Goal: Task Accomplishment & Management: Use online tool/utility

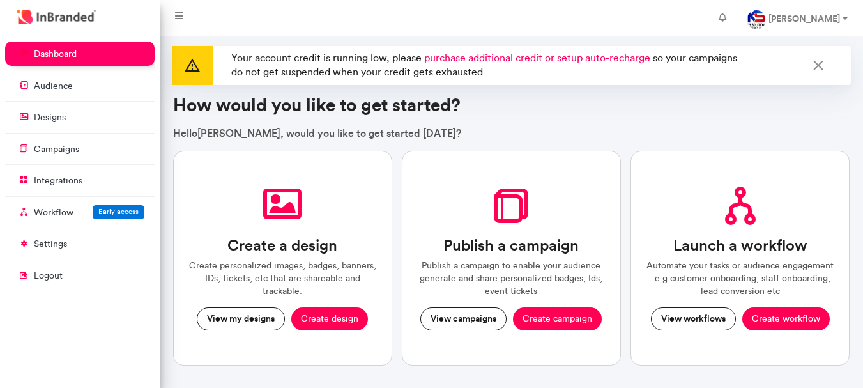
scroll to position [6, 1]
click at [805, 20] on strong "[PERSON_NAME]" at bounding box center [804, 18] width 72 height 11
click at [845, 23] on link "[PERSON_NAME]" at bounding box center [796, 18] width 121 height 26
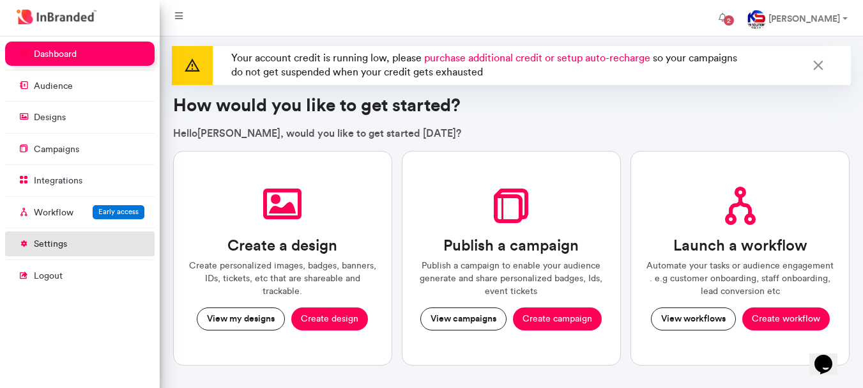
click at [90, 252] on link "settings" at bounding box center [79, 243] width 149 height 24
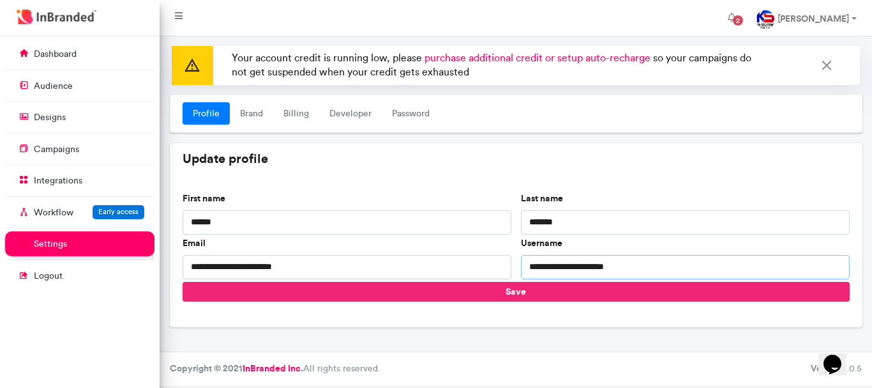
drag, startPoint x: 529, startPoint y: 269, endPoint x: 683, endPoint y: 281, distance: 155.0
click at [683, 281] on form "**********" at bounding box center [516, 252] width 667 height 121
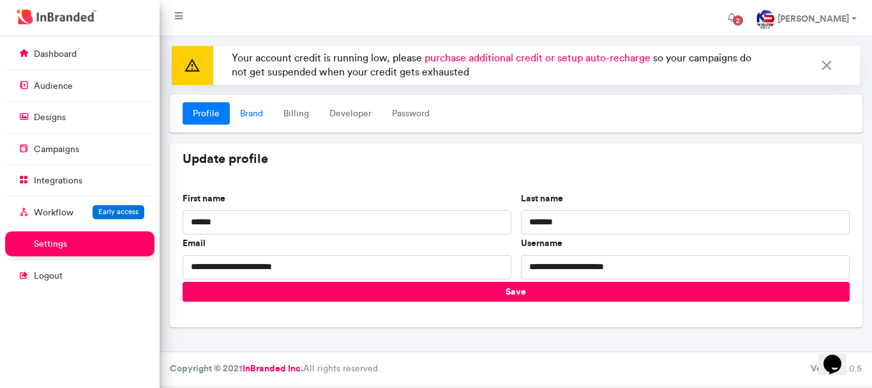
click at [259, 108] on link "Brand" at bounding box center [251, 113] width 43 height 23
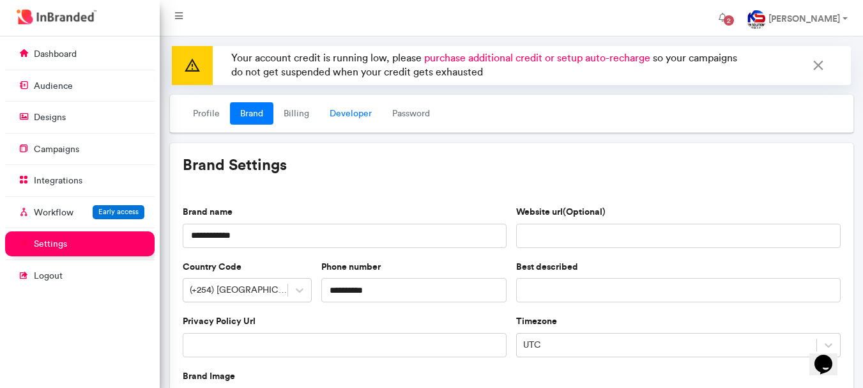
click at [346, 110] on link "Developer" at bounding box center [350, 113] width 63 height 23
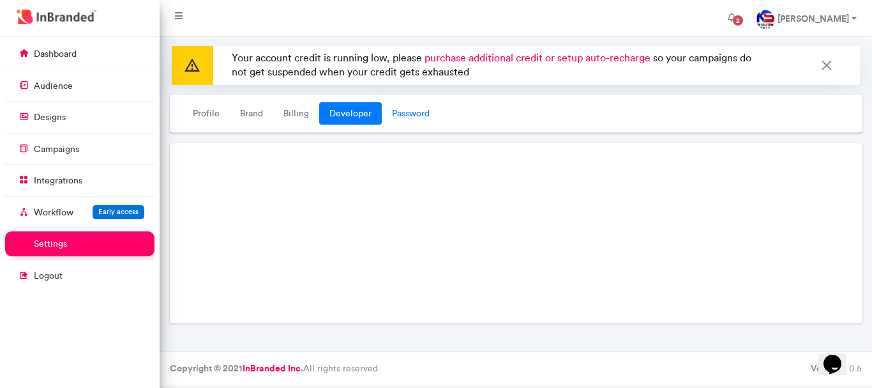
click at [403, 107] on link "Password" at bounding box center [411, 113] width 58 height 23
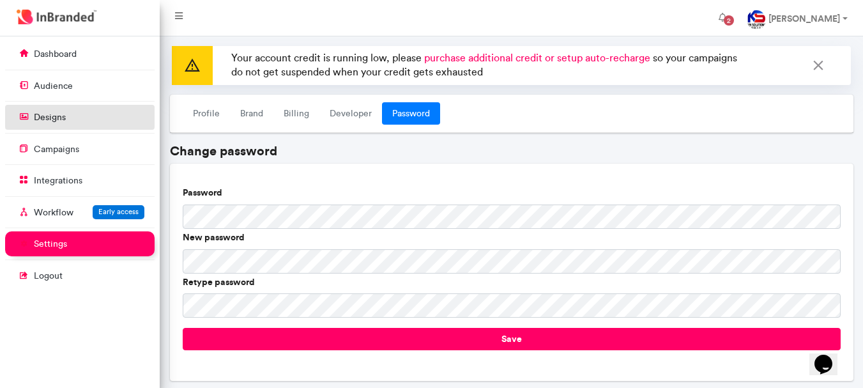
click at [74, 125] on link "designs" at bounding box center [79, 117] width 149 height 24
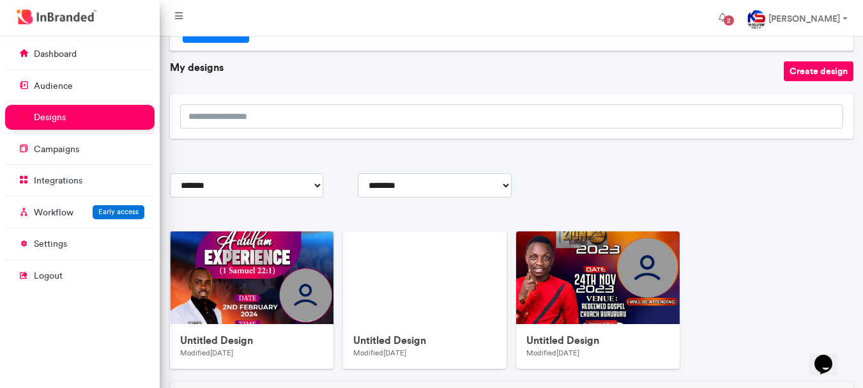
scroll to position [155, 0]
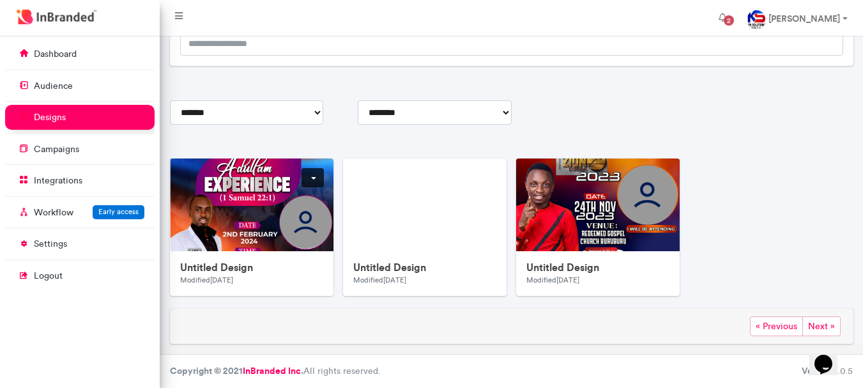
click at [844, 23] on link "[PERSON_NAME]" at bounding box center [796, 18] width 121 height 26
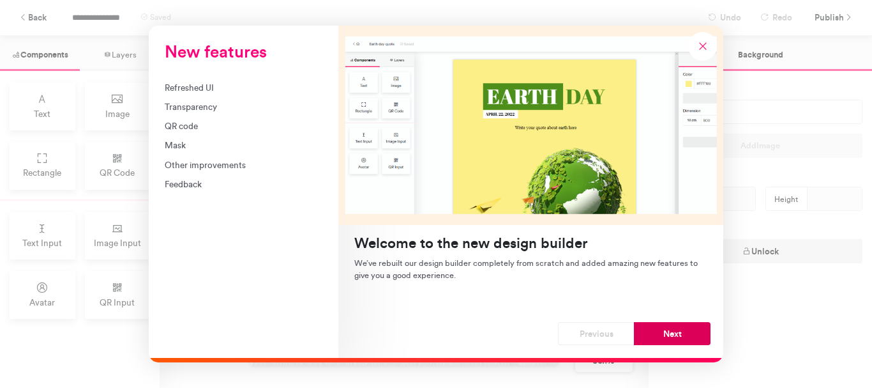
click at [685, 337] on button "Next" at bounding box center [672, 333] width 77 height 23
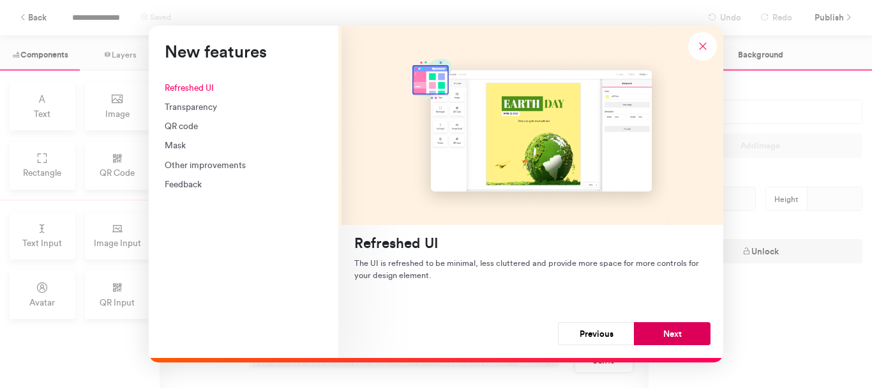
click at [669, 331] on button "Next" at bounding box center [672, 333] width 77 height 23
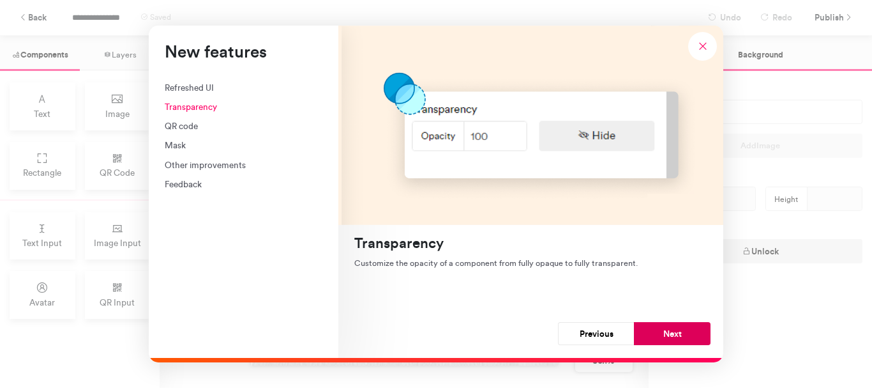
click at [668, 331] on button "Next" at bounding box center [672, 333] width 77 height 23
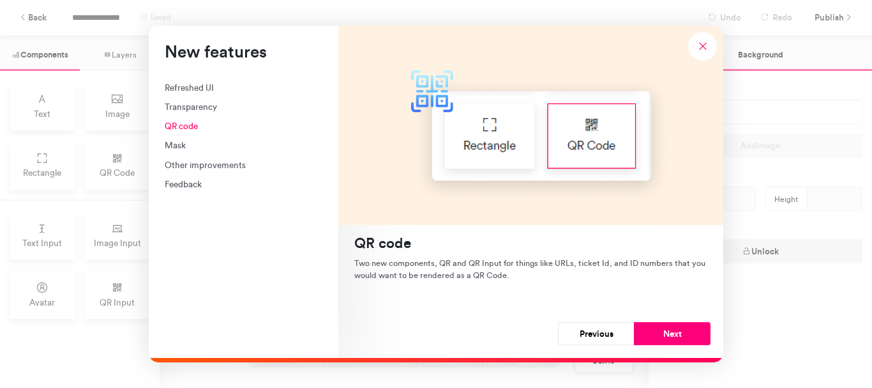
click at [668, 331] on button "Next" at bounding box center [672, 333] width 77 height 23
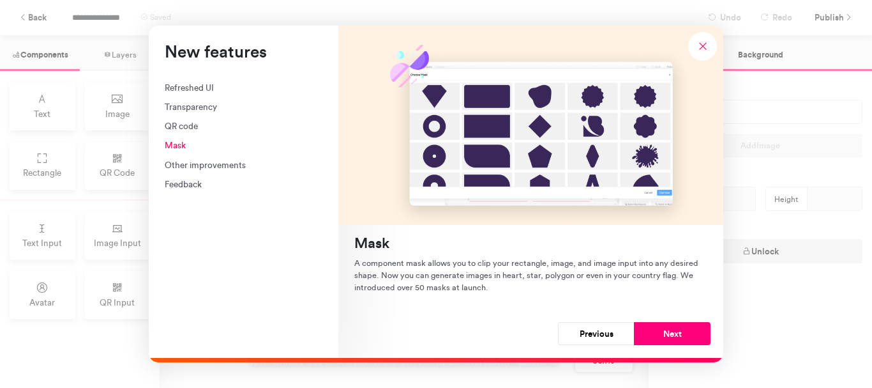
click at [668, 331] on button "Next" at bounding box center [672, 333] width 77 height 23
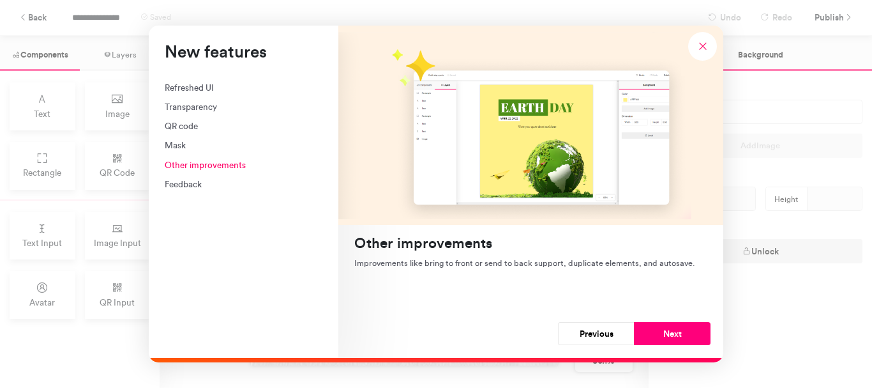
click at [668, 331] on button "Next" at bounding box center [672, 333] width 77 height 23
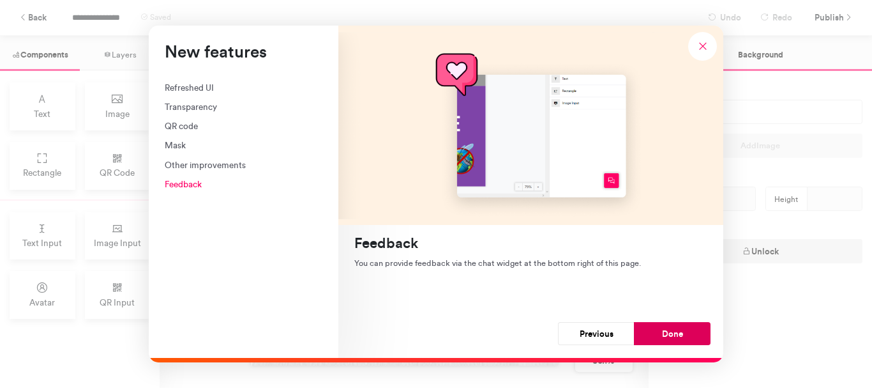
click at [667, 331] on button "Done" at bounding box center [672, 333] width 77 height 23
click at [667, 331] on div "Color #ffffff Add Image Dimension Width *** Height *** Unlock" at bounding box center [761, 229] width 224 height 317
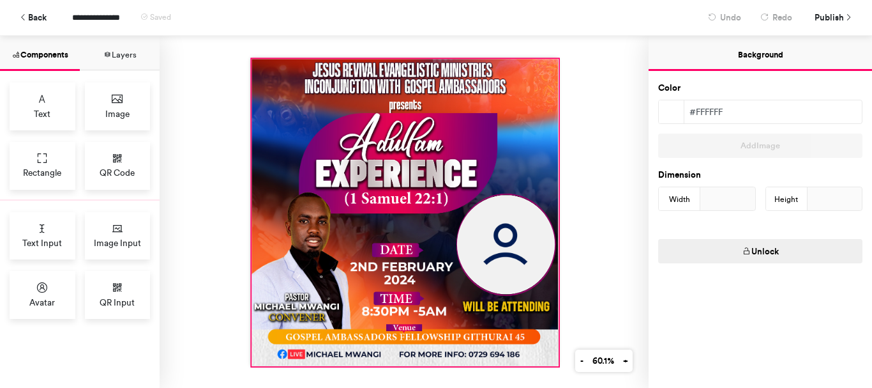
click at [273, 76] on div at bounding box center [405, 212] width 307 height 307
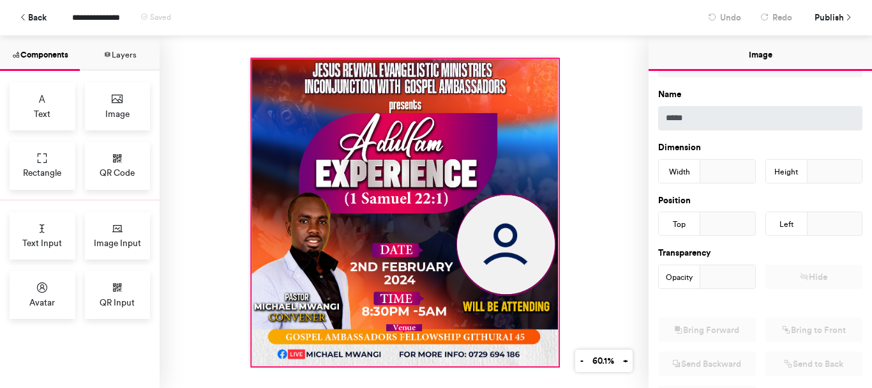
scroll to position [255, 0]
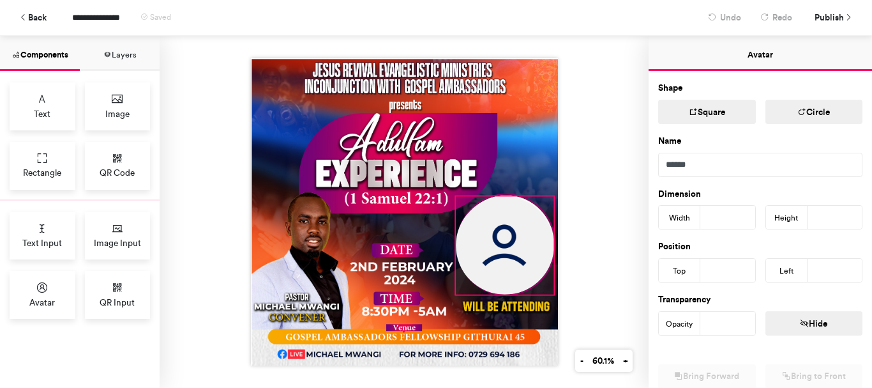
click at [506, 239] on img at bounding box center [505, 245] width 98 height 98
type input "***"
click at [619, 125] on div at bounding box center [404, 212] width 489 height 352
click at [491, 234] on img at bounding box center [505, 245] width 98 height 98
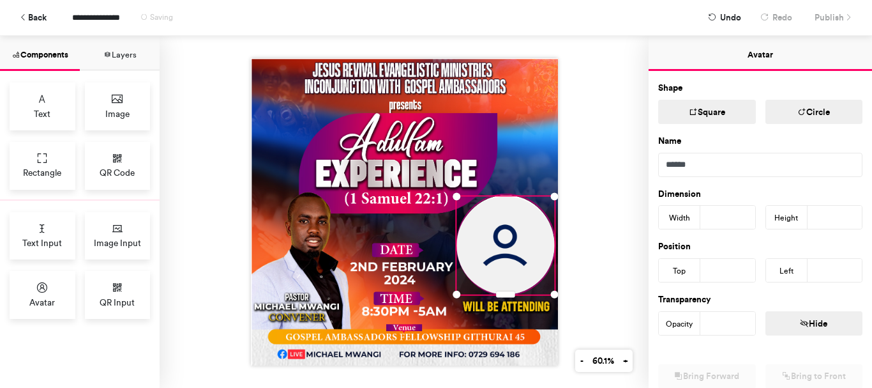
type input "***"
click at [595, 181] on div at bounding box center [404, 212] width 489 height 352
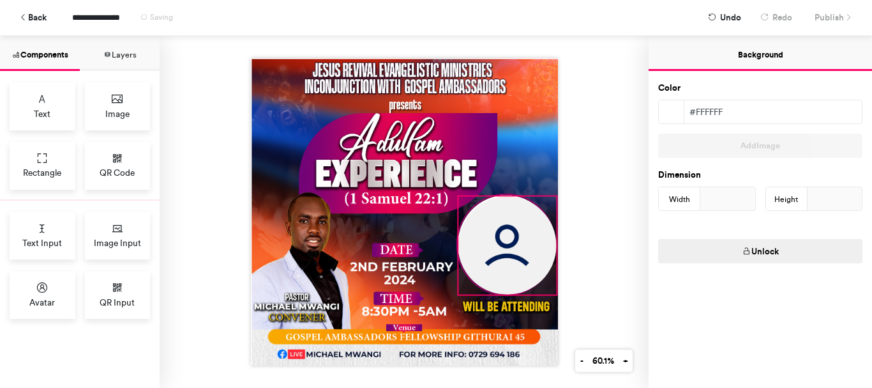
click at [535, 248] on img at bounding box center [508, 245] width 98 height 98
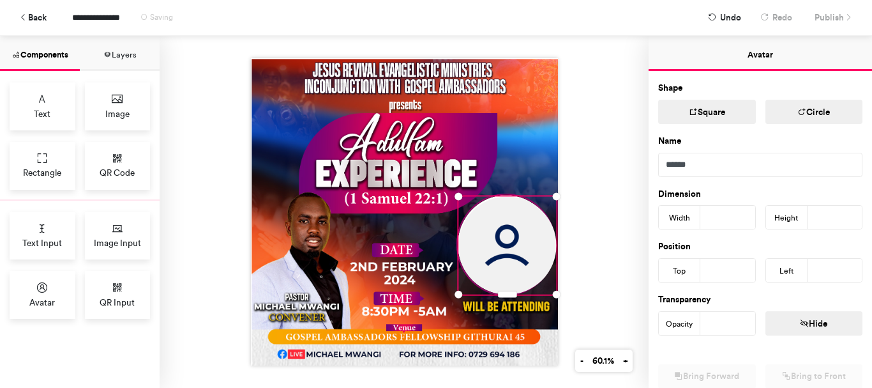
type input "***"
click at [20, 16] on icon at bounding box center [23, 17] width 9 height 9
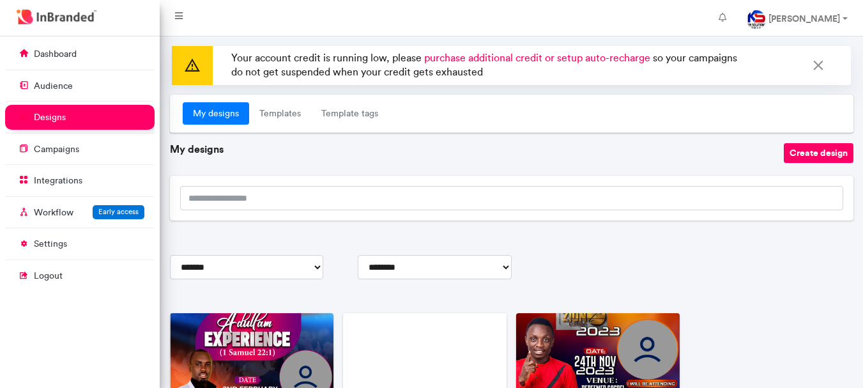
scroll to position [155, 0]
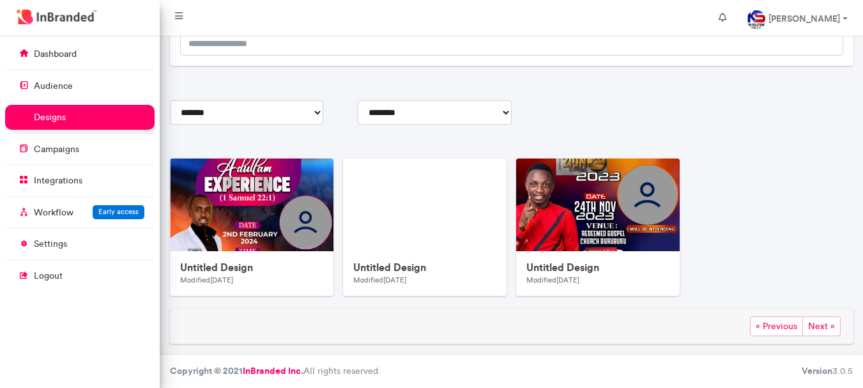
click at [726, 15] on icon at bounding box center [723, 17] width 8 height 9
click at [734, 18] on span at bounding box center [729, 20] width 20 height 20
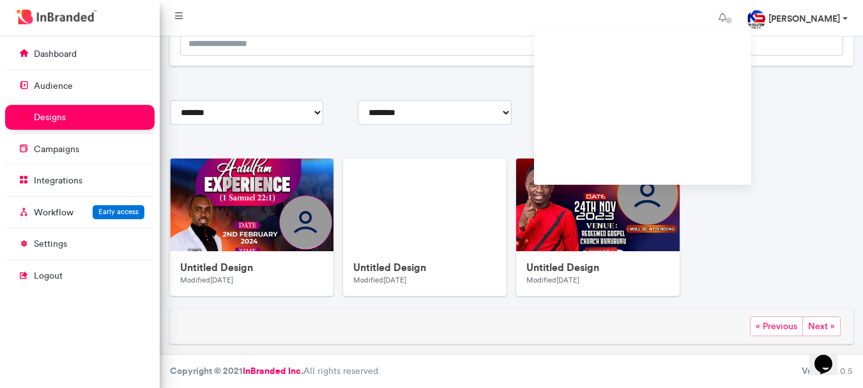
click at [819, 18] on strong "[PERSON_NAME]" at bounding box center [804, 18] width 72 height 11
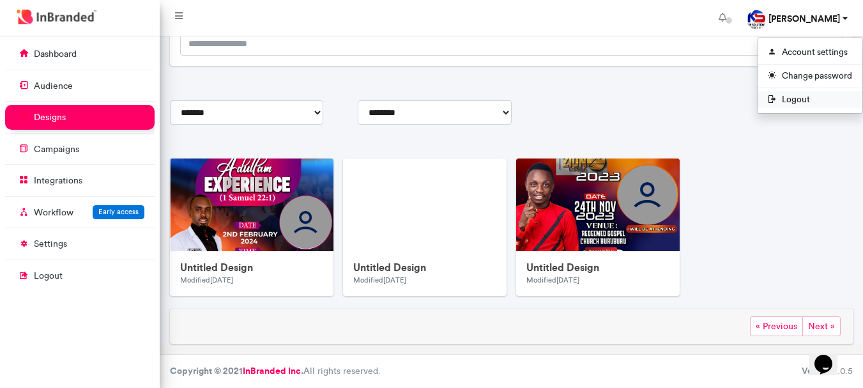
click at [806, 96] on span "Logout" at bounding box center [810, 99] width 105 height 17
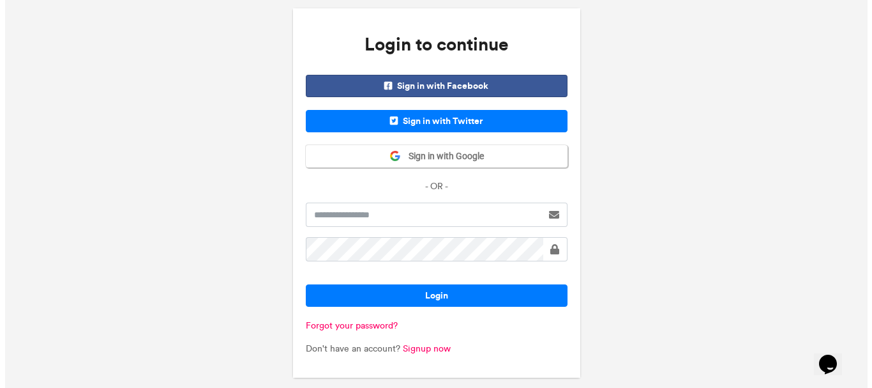
scroll to position [31, 0]
click at [392, 215] on input "text" at bounding box center [419, 214] width 236 height 24
type input "**********"
click at [553, 251] on span at bounding box center [549, 249] width 9 height 10
click at [301, 284] on button "Login" at bounding box center [432, 295] width 262 height 22
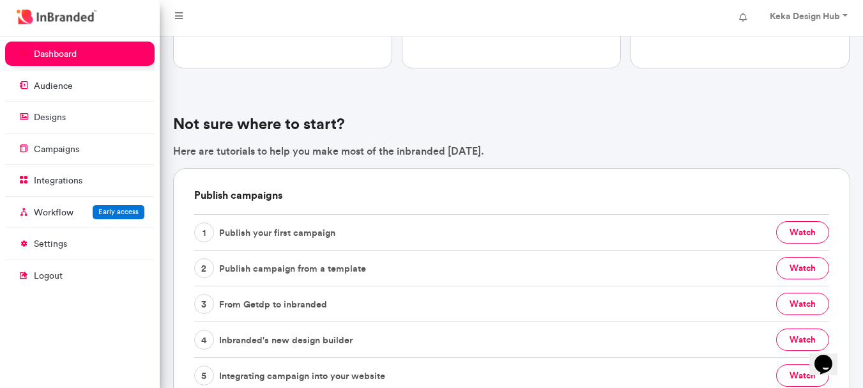
scroll to position [259, 0]
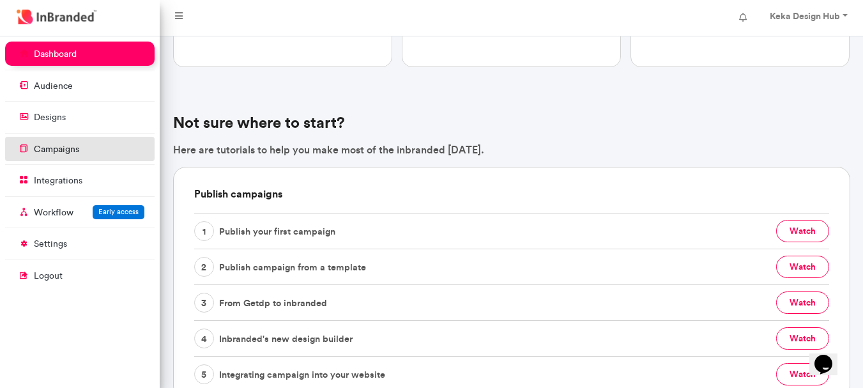
click at [68, 151] on p "campaigns" at bounding box center [56, 149] width 45 height 13
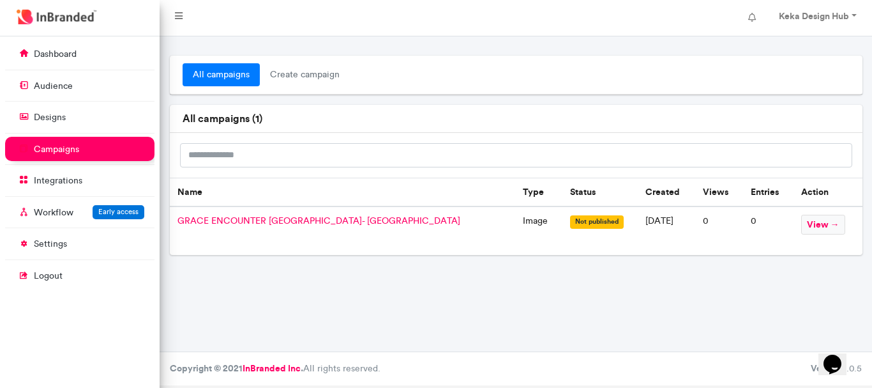
click at [294, 218] on span "GRACE ENCOUNTER [GEOGRAPHIC_DATA]- [GEOGRAPHIC_DATA]" at bounding box center [319, 220] width 283 height 11
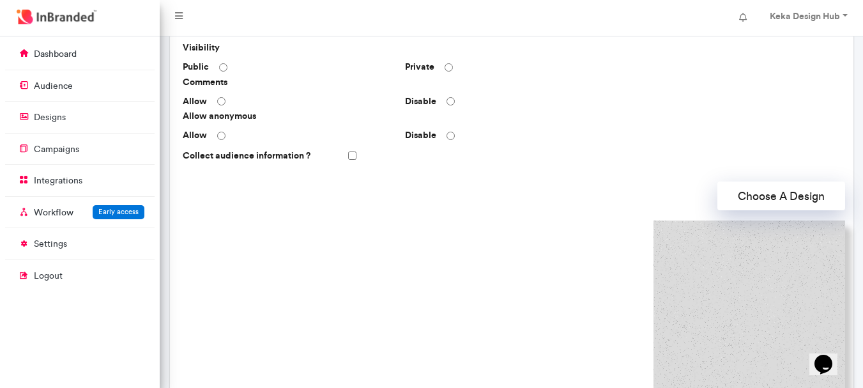
scroll to position [319, 0]
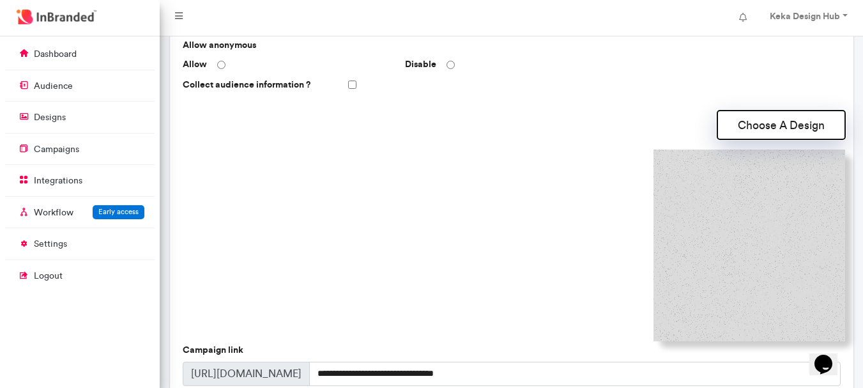
click at [789, 113] on button "Choose A Design" at bounding box center [781, 124] width 128 height 29
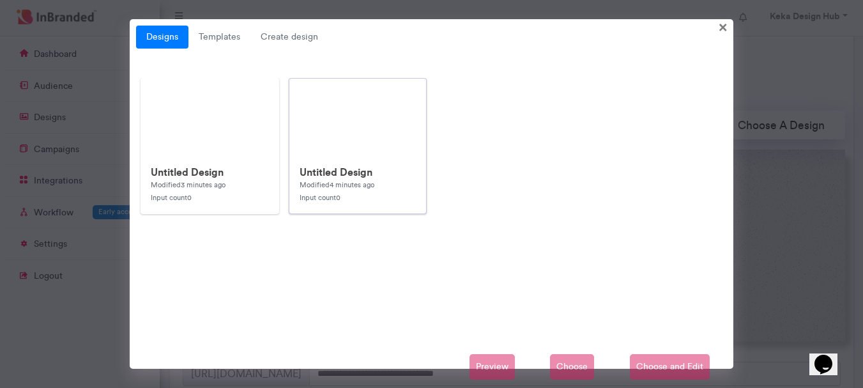
click at [346, 183] on small "Modified 4 minutes ago" at bounding box center [337, 184] width 75 height 9
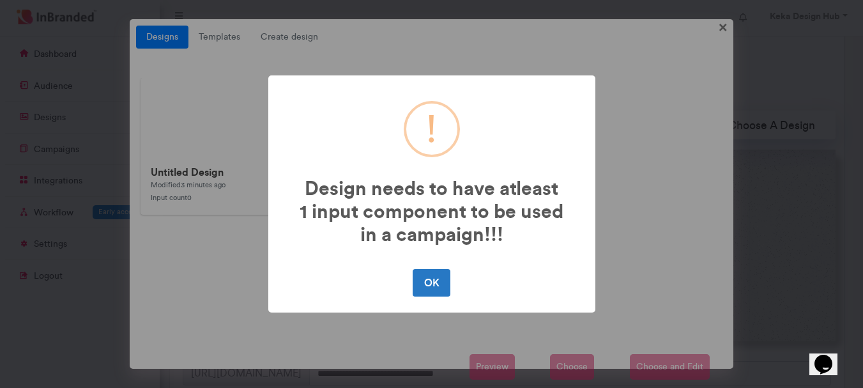
scroll to position [320, 0]
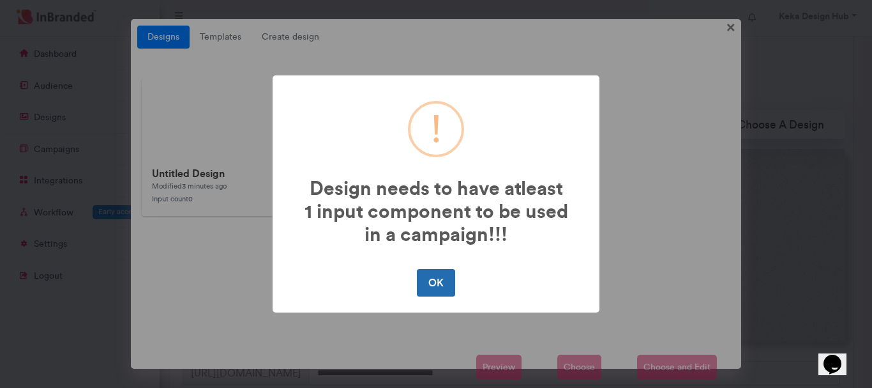
click at [443, 284] on button "OK" at bounding box center [436, 282] width 38 height 27
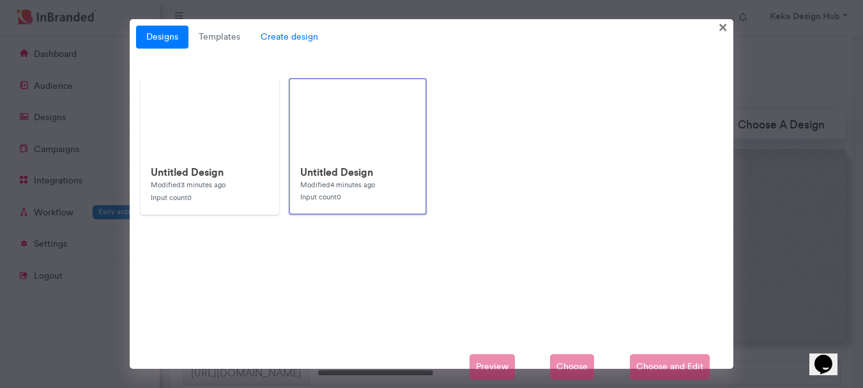
click at [275, 35] on span "Create design" at bounding box center [289, 37] width 78 height 23
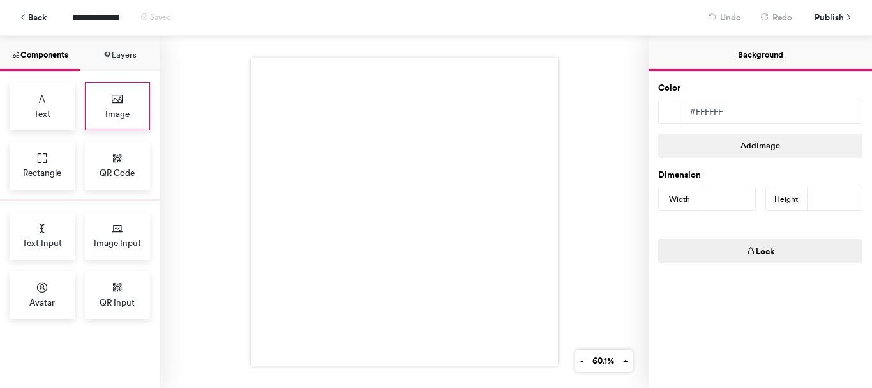
click at [124, 96] on div "Image" at bounding box center [118, 106] width 66 height 48
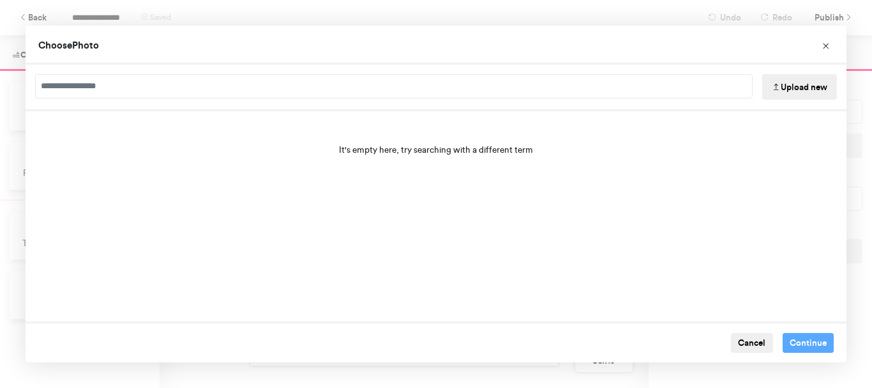
click at [779, 95] on button "Upload new" at bounding box center [800, 87] width 75 height 26
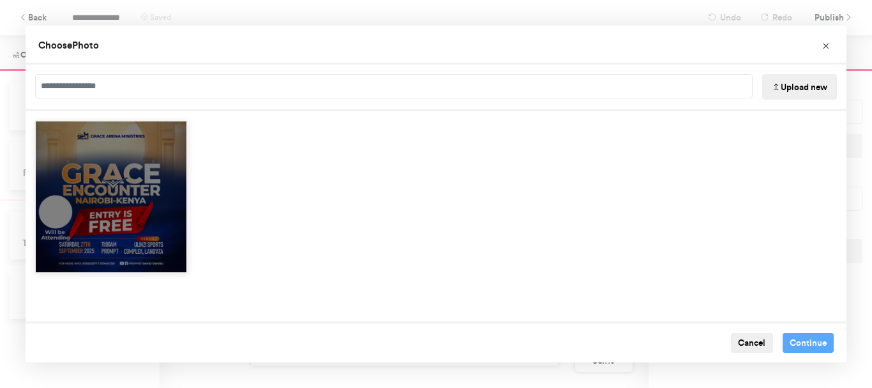
click at [162, 253] on div "Choose Image" at bounding box center [111, 262] width 151 height 19
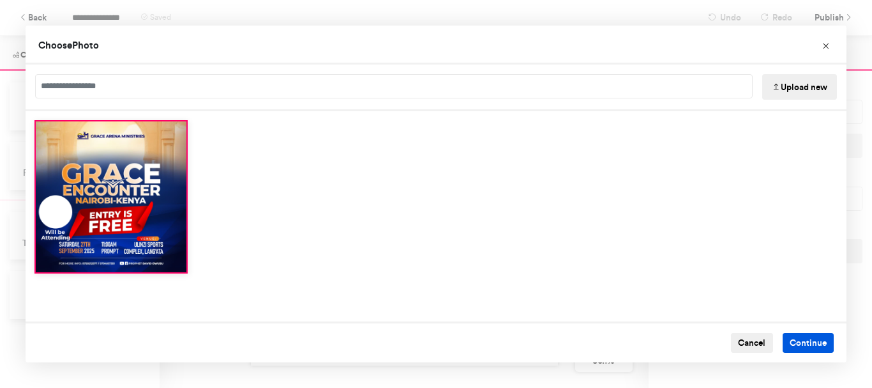
click at [793, 344] on button "Continue" at bounding box center [809, 343] width 52 height 20
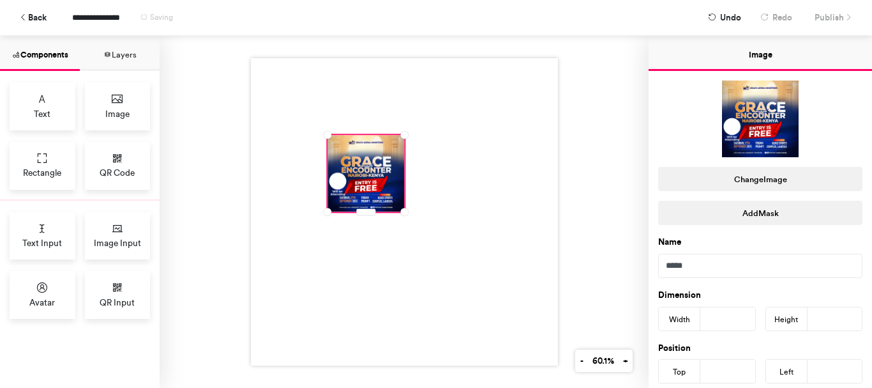
click at [383, 176] on div at bounding box center [366, 173] width 77 height 77
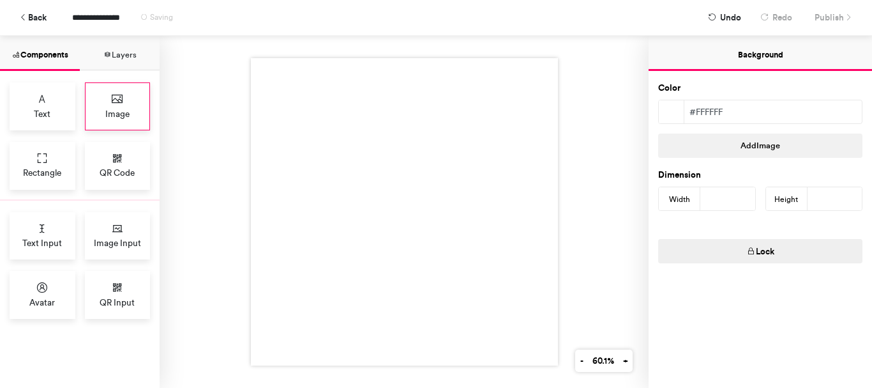
click at [121, 114] on span "Image" at bounding box center [117, 113] width 24 height 13
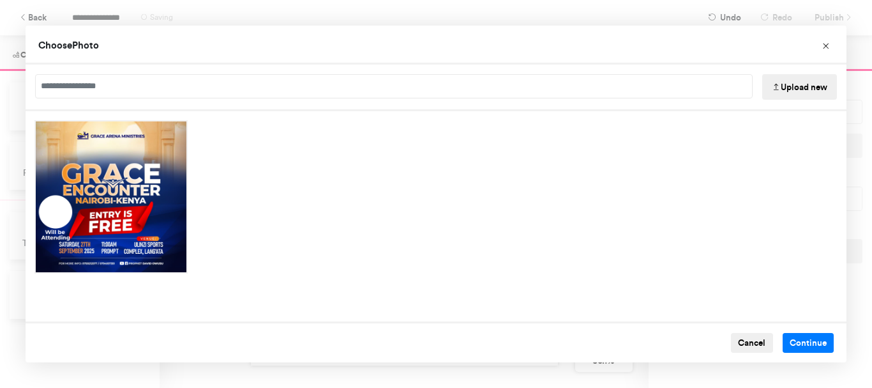
click at [816, 90] on button "Upload new" at bounding box center [800, 87] width 75 height 26
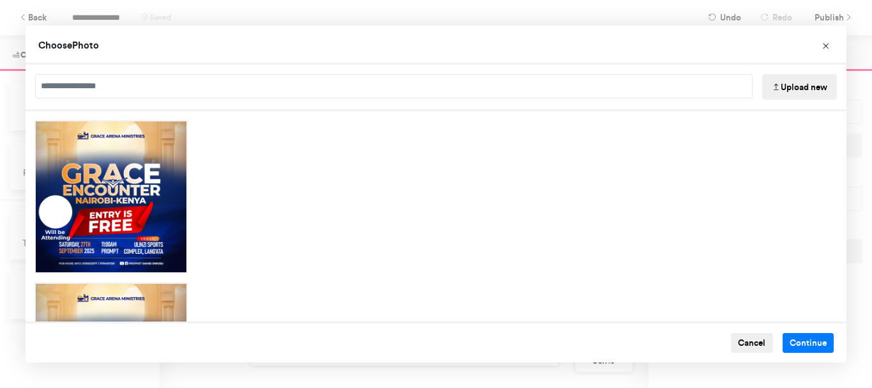
drag, startPoint x: 477, startPoint y: 226, endPoint x: 401, endPoint y: 158, distance: 102.2
click at [401, 158] on div "Choose Image" at bounding box center [436, 278] width 821 height 334
click at [516, 211] on div "Choose Image" at bounding box center [436, 216] width 821 height 210
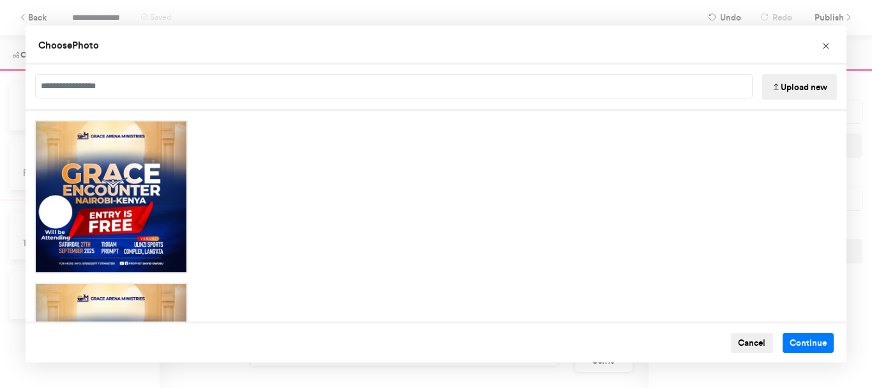
click at [227, 155] on div "Choose Image" at bounding box center [436, 278] width 821 height 334
click at [319, 81] on input "Choose Image" at bounding box center [394, 86] width 718 height 24
click at [746, 344] on button "Cancel" at bounding box center [752, 343] width 42 height 20
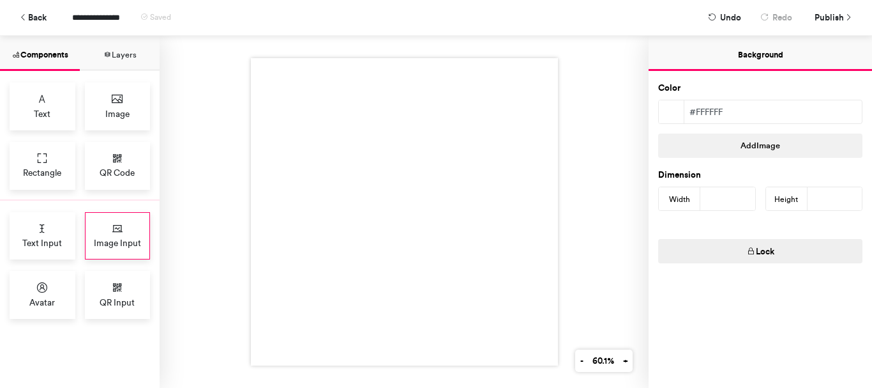
click at [134, 232] on div "Image Input" at bounding box center [118, 236] width 66 height 48
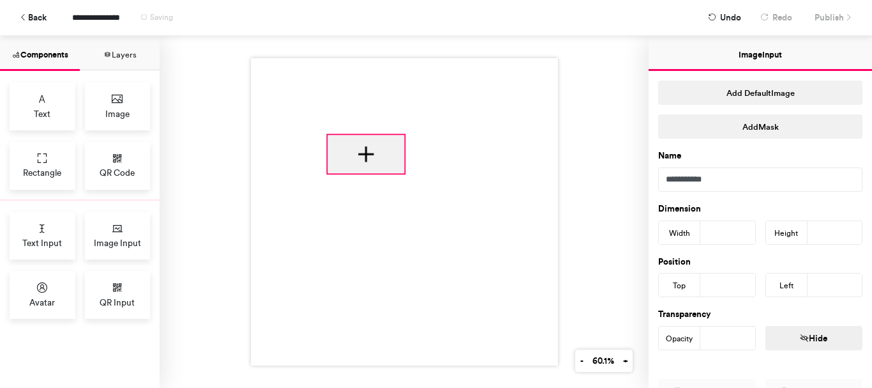
click at [376, 148] on div at bounding box center [366, 154] width 77 height 38
click at [362, 151] on div at bounding box center [366, 154] width 77 height 38
click at [364, 148] on div at bounding box center [366, 154] width 77 height 38
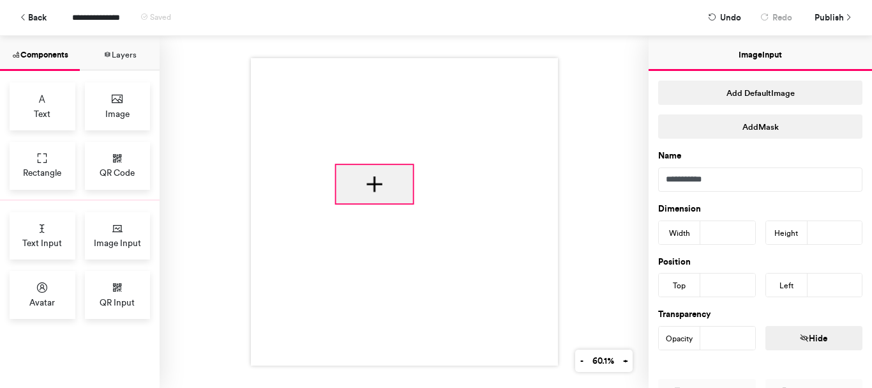
drag, startPoint x: 365, startPoint y: 172, endPoint x: 372, endPoint y: 192, distance: 21.8
click at [372, 197] on div at bounding box center [404, 211] width 307 height 307
type input "***"
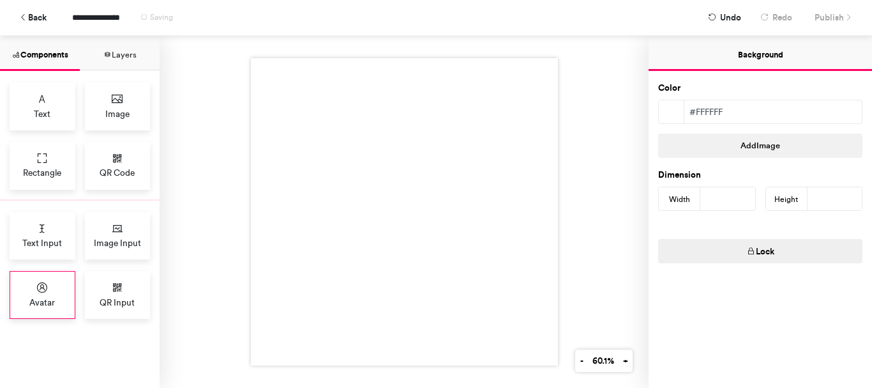
click at [57, 277] on div "Avatar" at bounding box center [43, 295] width 66 height 48
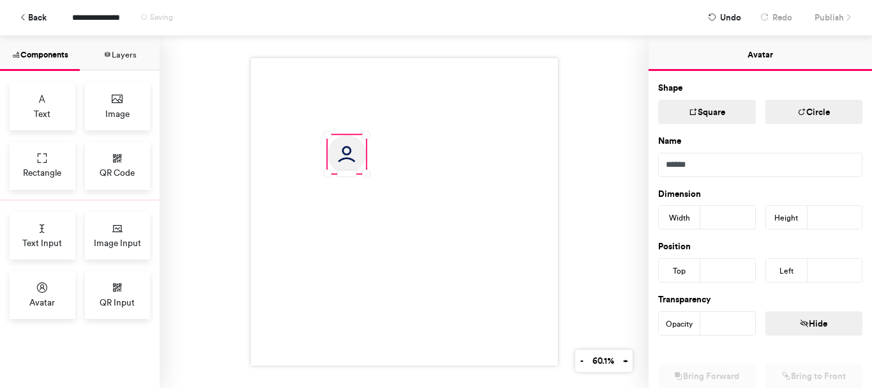
click at [720, 105] on button "Square" at bounding box center [708, 112] width 98 height 24
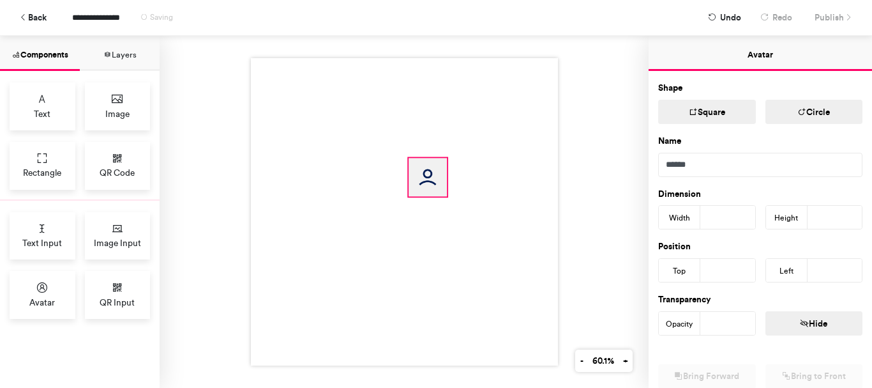
drag, startPoint x: 335, startPoint y: 151, endPoint x: 417, endPoint y: 175, distance: 85.7
click at [417, 175] on img at bounding box center [428, 177] width 38 height 38
type input "***"
drag, startPoint x: 429, startPoint y: 179, endPoint x: 436, endPoint y: 219, distance: 40.3
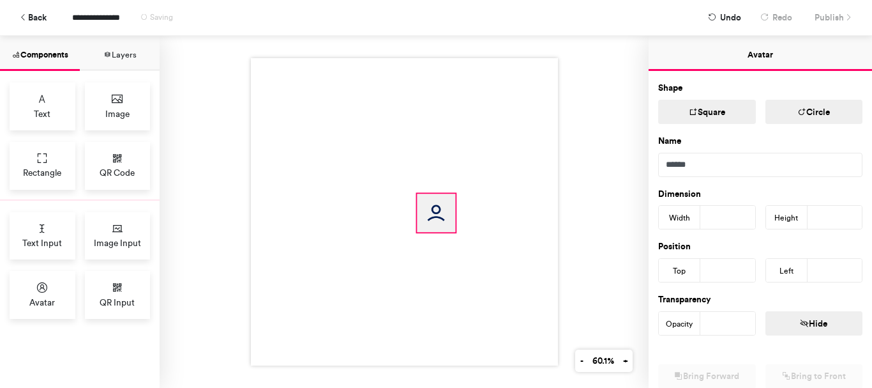
click at [436, 219] on img at bounding box center [436, 213] width 38 height 38
type input "***"
click at [438, 211] on img at bounding box center [437, 217] width 38 height 38
drag, startPoint x: 446, startPoint y: 208, endPoint x: 441, endPoint y: 189, distance: 19.1
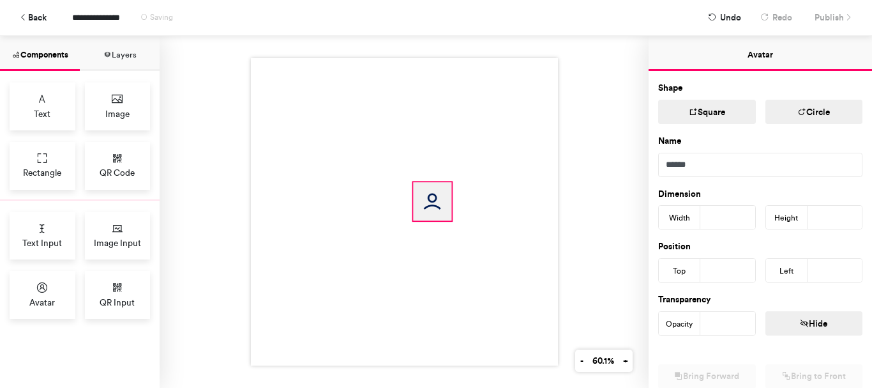
click at [441, 189] on img at bounding box center [432, 201] width 38 height 38
type input "***"
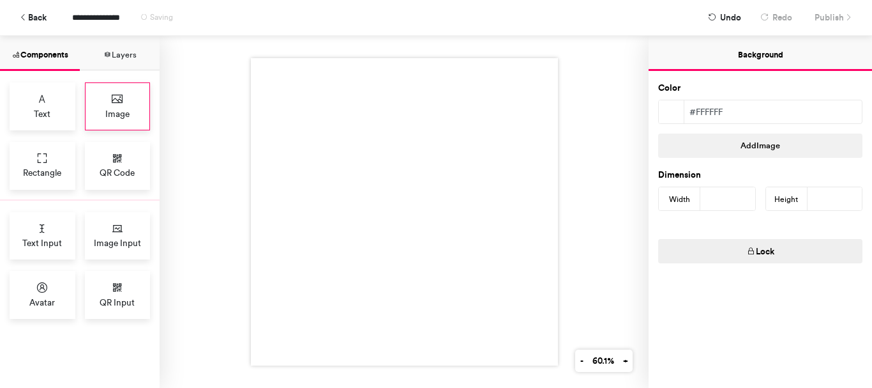
click at [105, 103] on div "Image" at bounding box center [118, 106] width 66 height 48
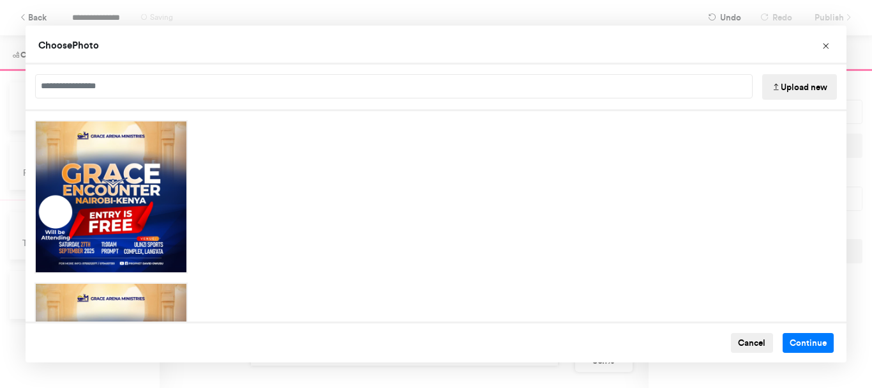
drag, startPoint x: 373, startPoint y: 190, endPoint x: 736, endPoint y: 218, distance: 364.5
click at [738, 217] on div "Choose Image" at bounding box center [436, 216] width 821 height 210
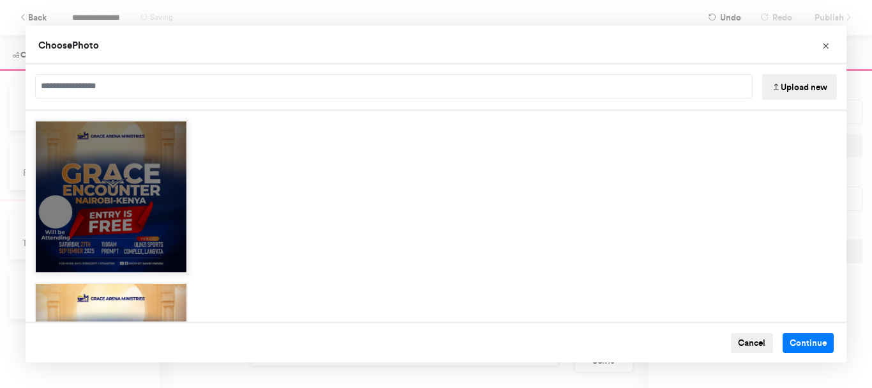
click at [102, 253] on div "Choose Image" at bounding box center [111, 262] width 151 height 19
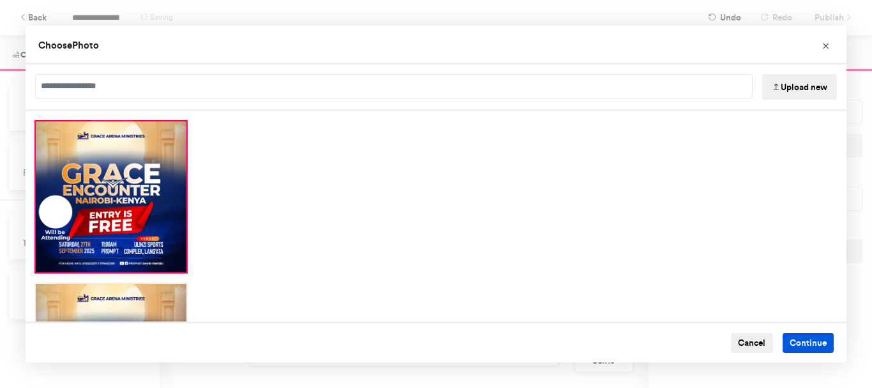
click at [798, 342] on button "Continue" at bounding box center [809, 343] width 52 height 20
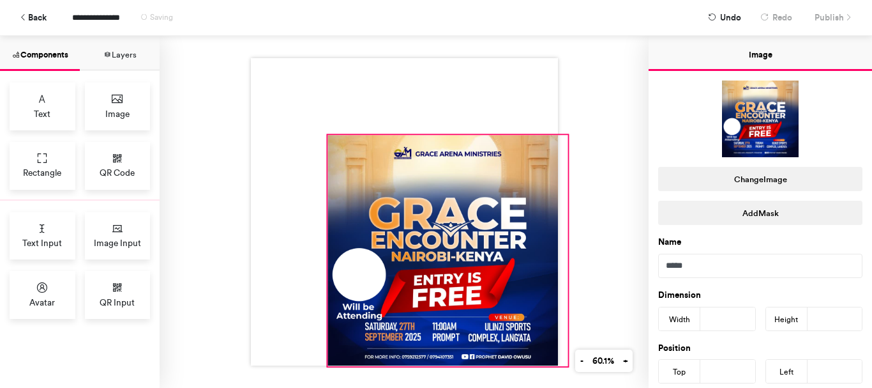
drag, startPoint x: 401, startPoint y: 211, endPoint x: 564, endPoint y: 365, distance: 224.5
click at [564, 365] on div at bounding box center [404, 212] width 489 height 352
type input "***"
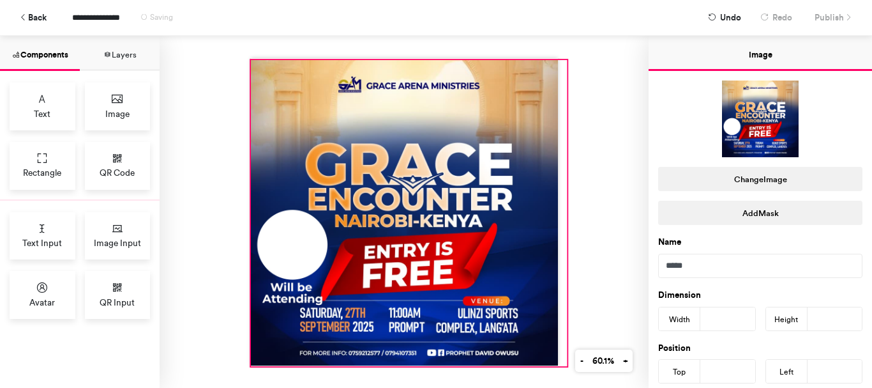
drag, startPoint x: 322, startPoint y: 129, endPoint x: 245, endPoint y: 54, distance: 107.0
click at [245, 54] on div at bounding box center [404, 212] width 489 height 352
type input "***"
type input "*"
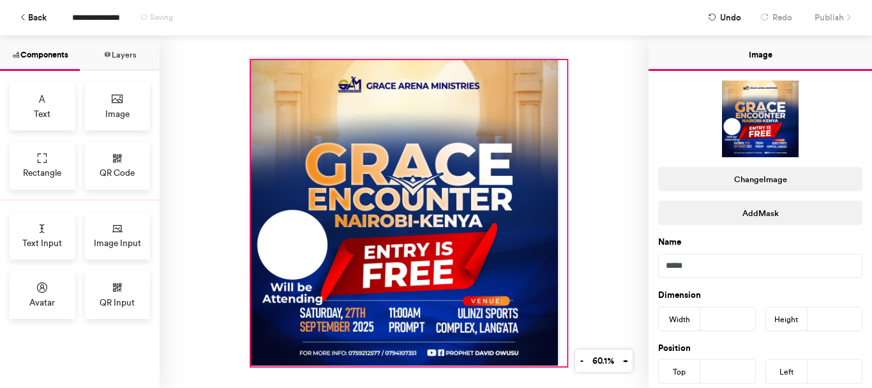
type input "*"
drag, startPoint x: 559, startPoint y: 365, endPoint x: 545, endPoint y: 362, distance: 14.4
click at [545, 362] on div at bounding box center [404, 212] width 489 height 352
click at [541, 313] on div at bounding box center [409, 213] width 316 height 306
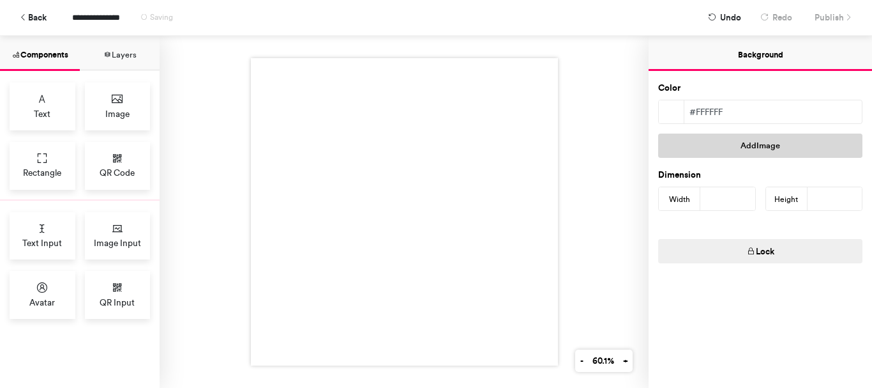
click at [769, 150] on button "Add Image" at bounding box center [761, 145] width 204 height 24
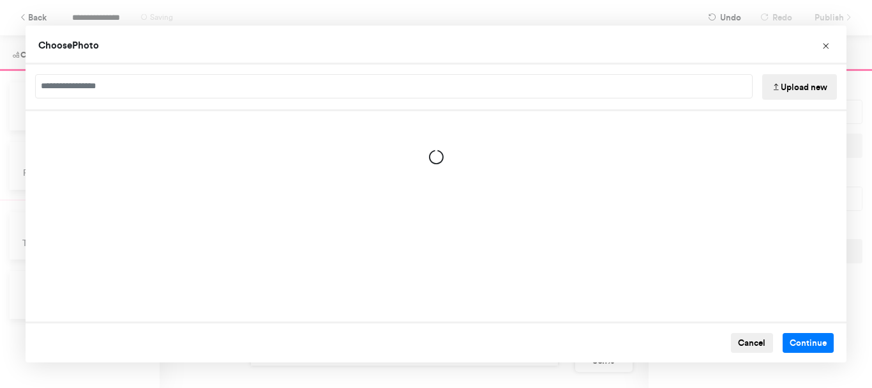
click at [800, 88] on button "Upload new" at bounding box center [800, 87] width 75 height 26
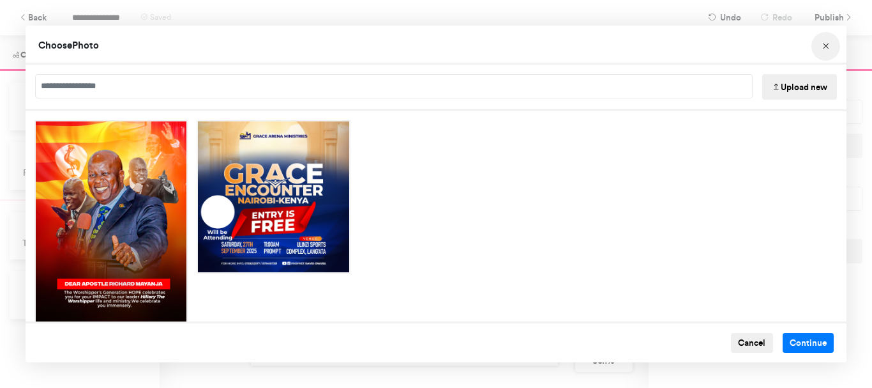
click at [824, 45] on icon "Choose Image" at bounding box center [826, 46] width 9 height 9
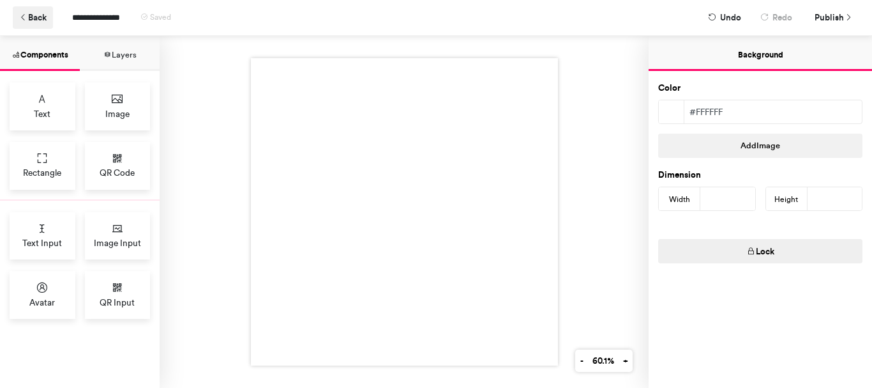
click at [26, 19] on icon at bounding box center [23, 17] width 9 height 9
click at [35, 19] on button "Back" at bounding box center [33, 17] width 40 height 22
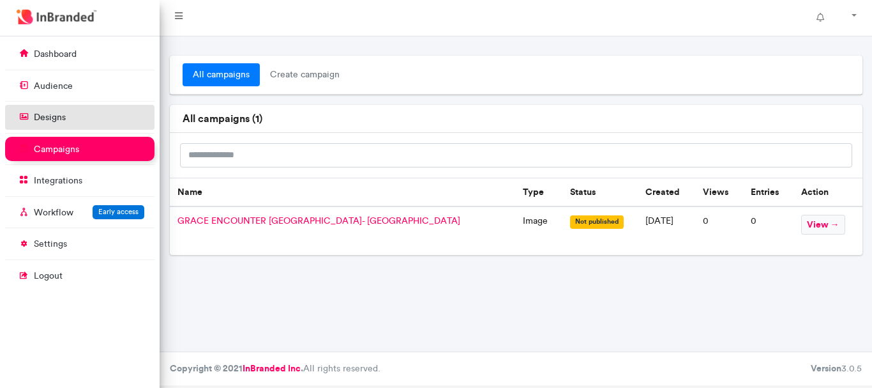
click at [49, 112] on p "designs" at bounding box center [50, 117] width 32 height 13
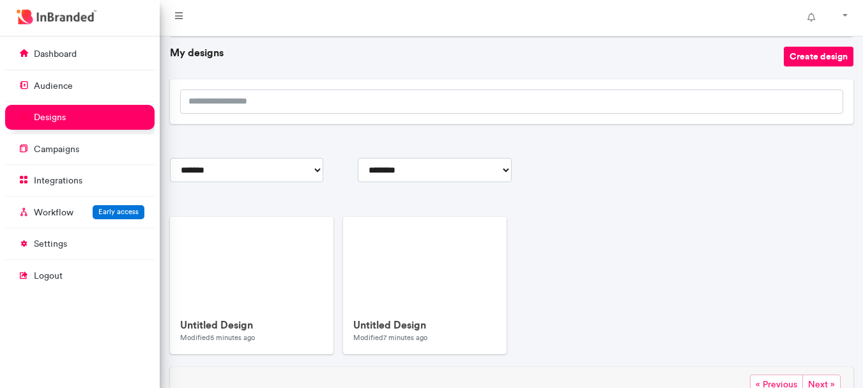
scroll to position [116, 0]
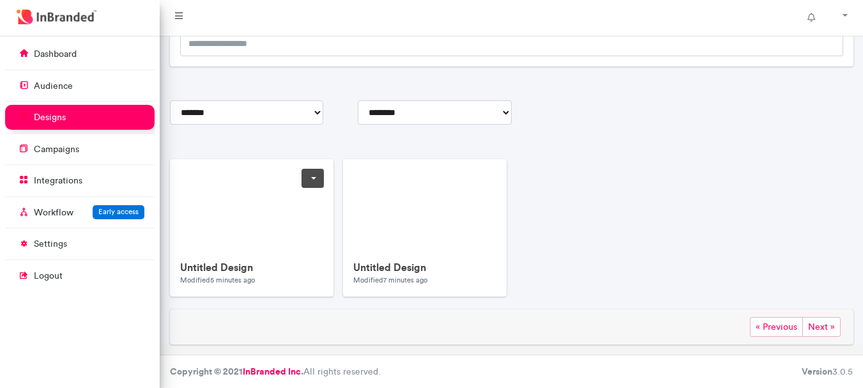
click at [309, 180] on link at bounding box center [312, 178] width 22 height 19
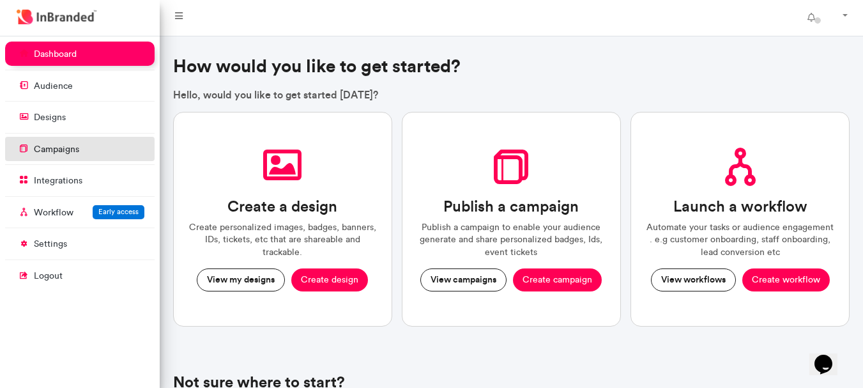
click at [95, 156] on link "campaigns" at bounding box center [79, 149] width 149 height 24
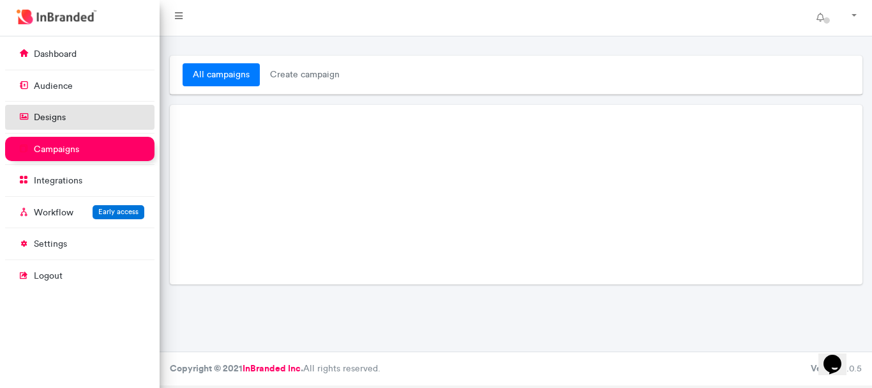
click at [96, 123] on link "designs" at bounding box center [79, 117] width 149 height 24
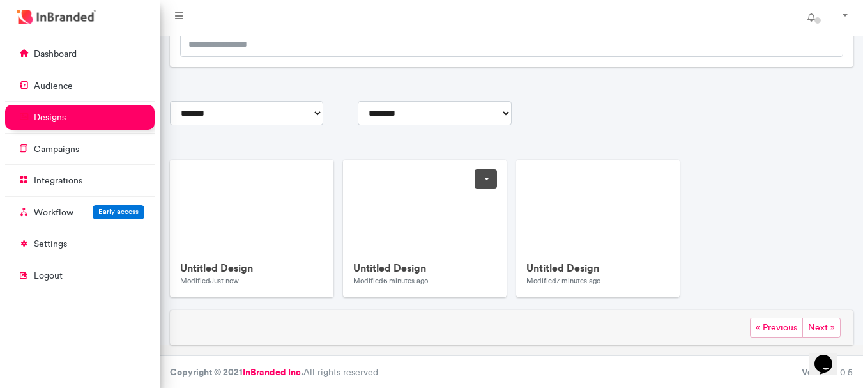
scroll to position [116, 0]
click at [482, 176] on link at bounding box center [486, 178] width 22 height 19
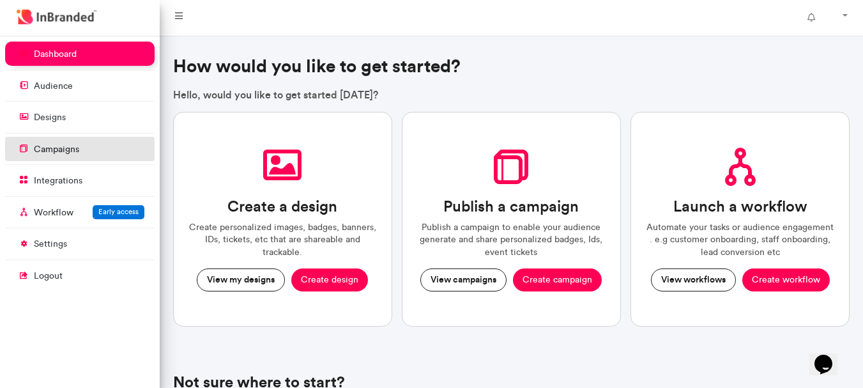
click at [70, 156] on link "campaigns" at bounding box center [79, 149] width 149 height 24
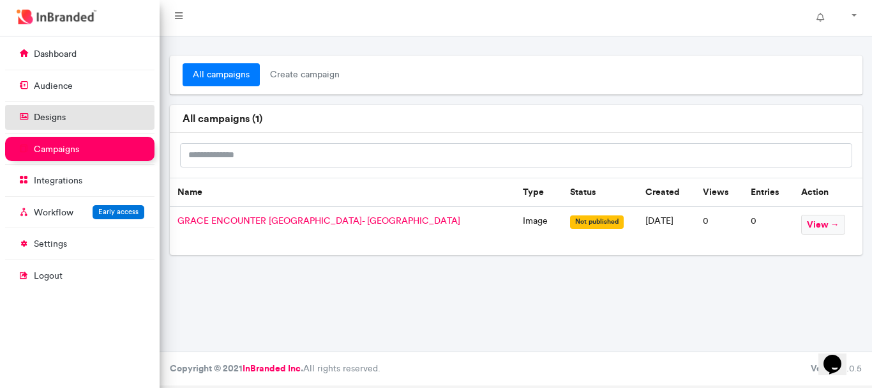
click at [79, 123] on link "designs" at bounding box center [79, 117] width 149 height 24
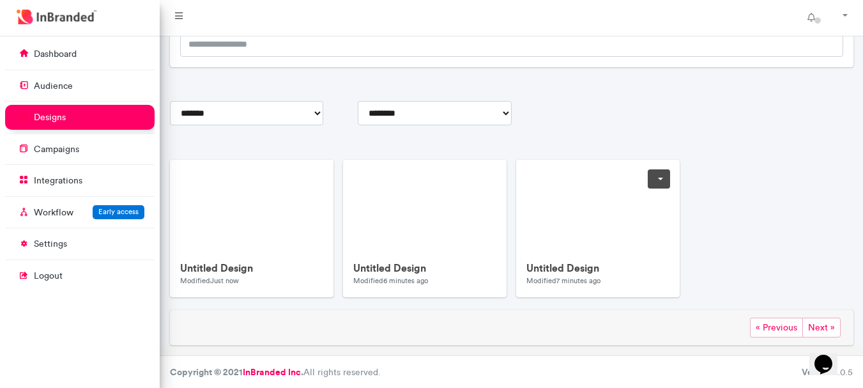
scroll to position [116, 0]
click at [841, 15] on link at bounding box center [841, 18] width 33 height 26
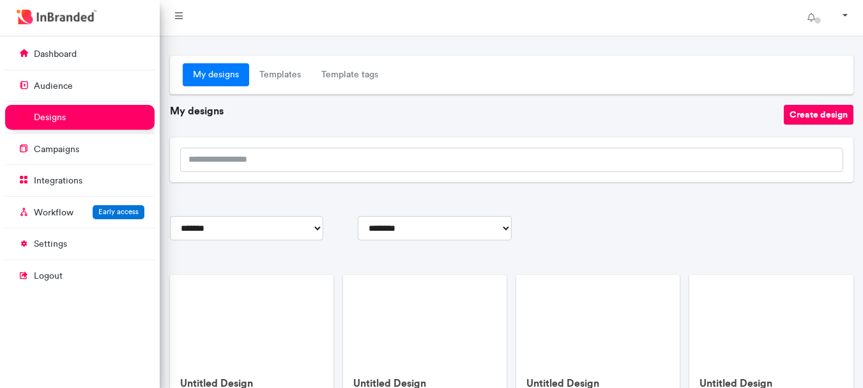
click at [842, 14] on link at bounding box center [841, 18] width 33 height 26
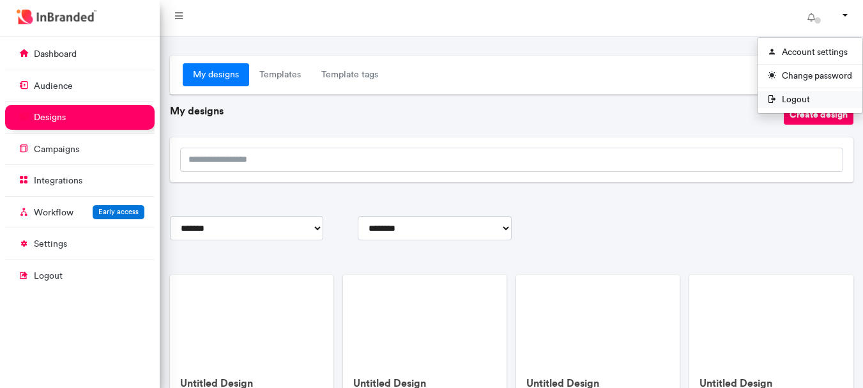
click at [796, 94] on span "Logout" at bounding box center [810, 99] width 105 height 17
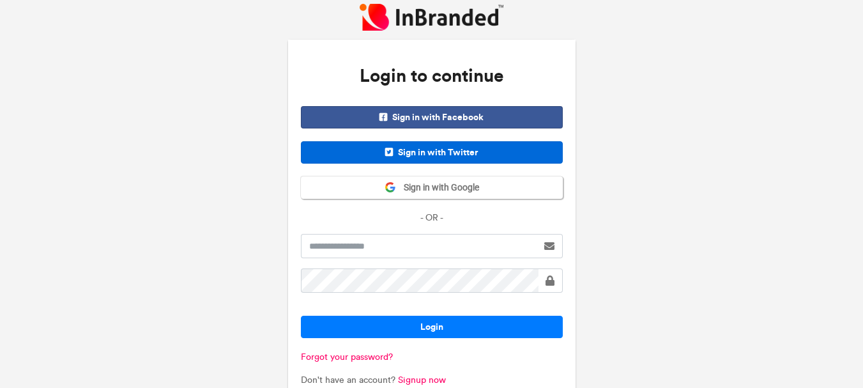
scroll to position [31, 0]
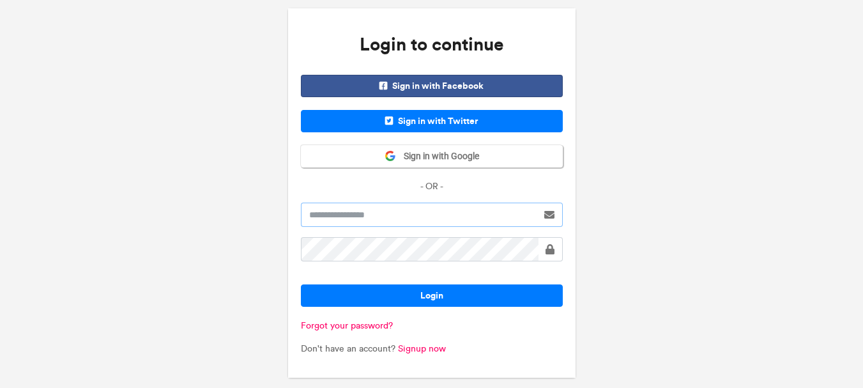
click at [389, 209] on input "text" at bounding box center [419, 214] width 236 height 24
type input "**********"
click at [301, 284] on button "Login" at bounding box center [432, 295] width 262 height 22
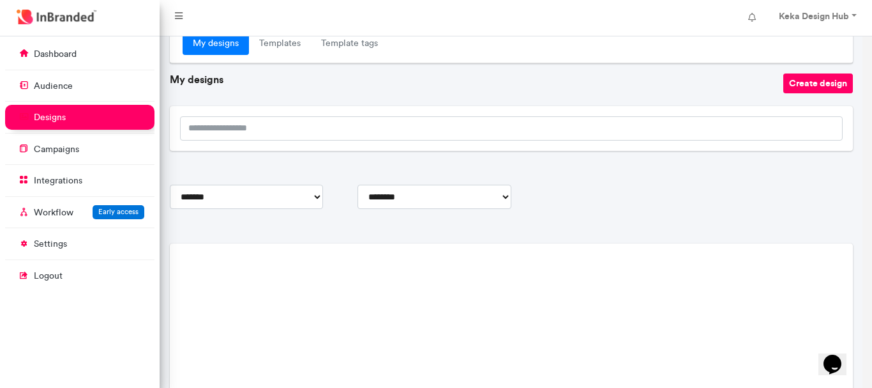
click at [449, 190] on div "i Logging you in ×" at bounding box center [436, 184] width 151 height 59
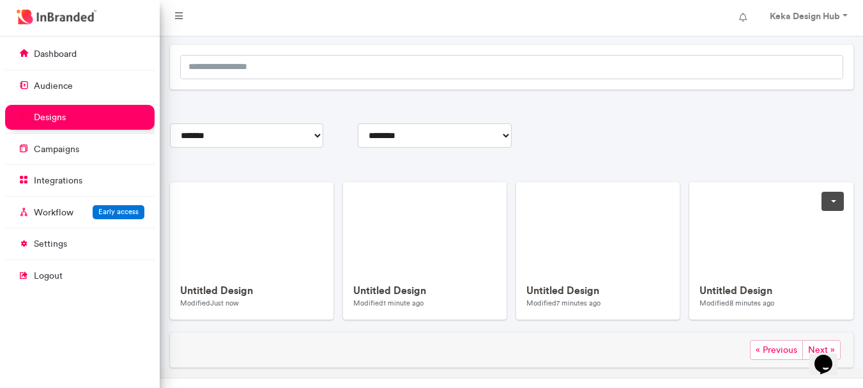
scroll to position [116, 0]
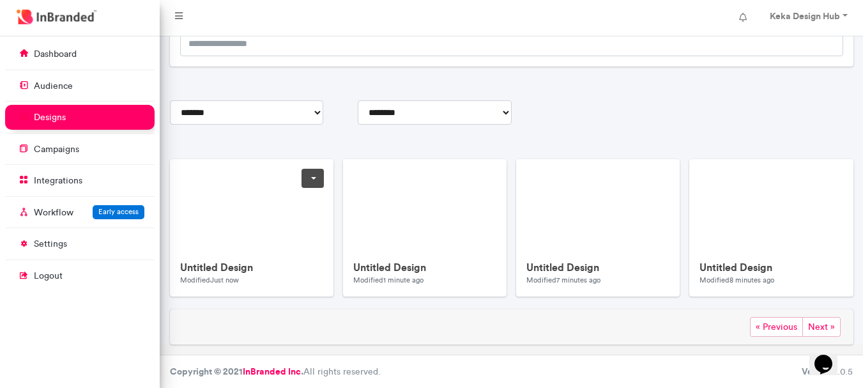
click at [312, 178] on link at bounding box center [312, 178] width 22 height 19
click at [277, 252] on span "Delete" at bounding box center [272, 251] width 101 height 20
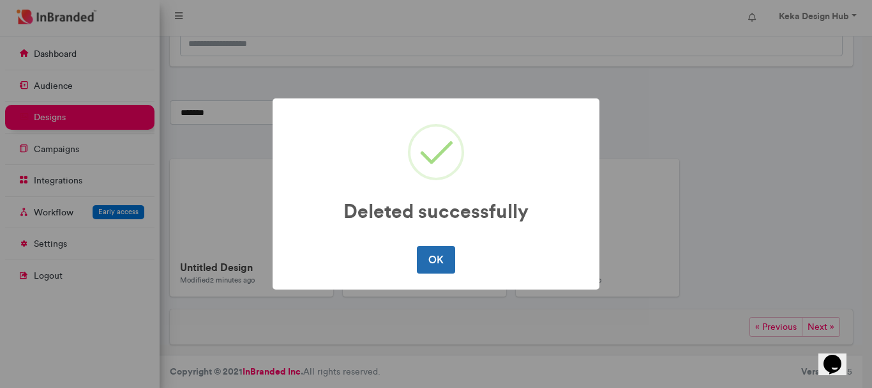
click at [439, 250] on button "OK" at bounding box center [436, 259] width 38 height 27
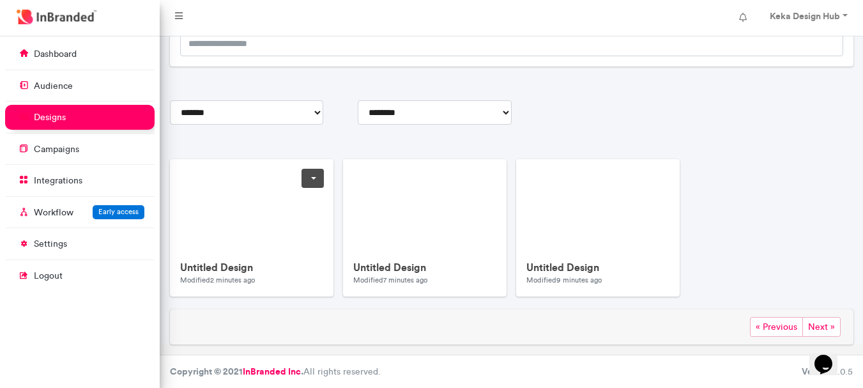
click at [312, 179] on link at bounding box center [312, 178] width 22 height 19
click at [287, 252] on span "Delete" at bounding box center [272, 251] width 101 height 20
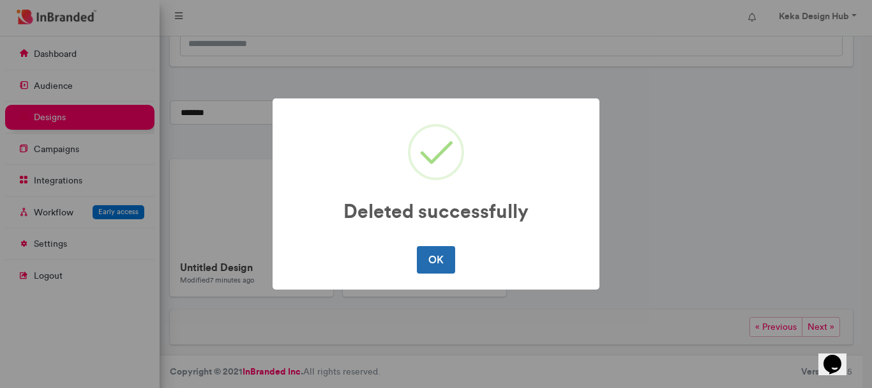
click at [441, 261] on button "OK" at bounding box center [436, 259] width 38 height 27
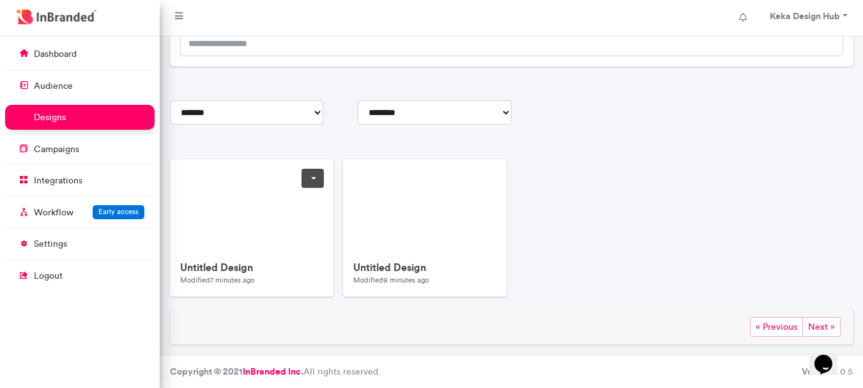
click at [318, 181] on link at bounding box center [312, 178] width 22 height 19
click at [263, 244] on span "Delete" at bounding box center [272, 251] width 101 height 20
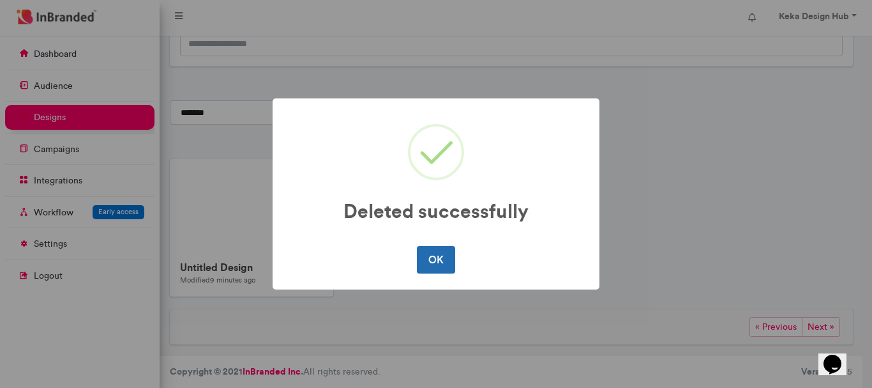
click at [431, 257] on button "OK" at bounding box center [436, 259] width 38 height 27
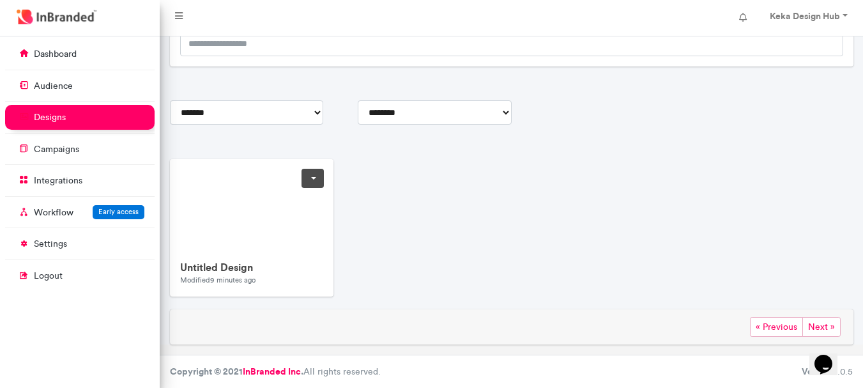
click at [313, 176] on link at bounding box center [312, 178] width 22 height 19
click at [259, 204] on span "Edit" at bounding box center [272, 205] width 101 height 20
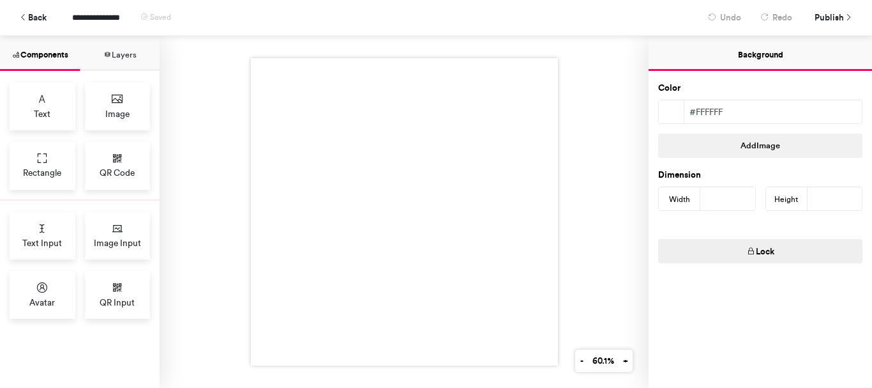
click at [404, 247] on div at bounding box center [404, 211] width 307 height 307
click at [132, 100] on div "Image" at bounding box center [118, 106] width 66 height 48
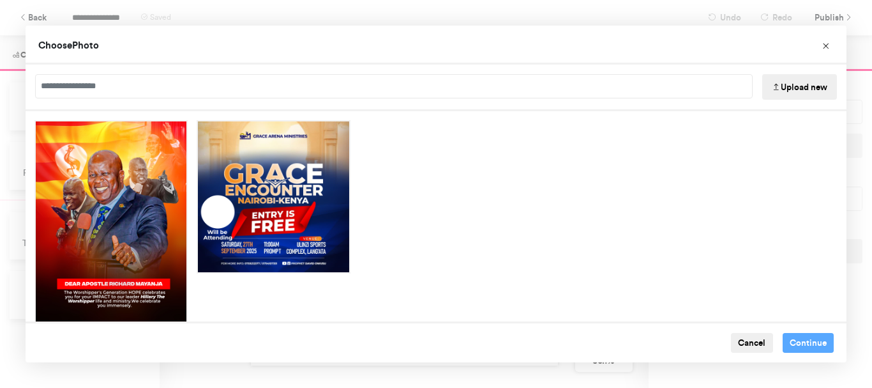
click at [803, 79] on button "Upload new" at bounding box center [800, 87] width 75 height 26
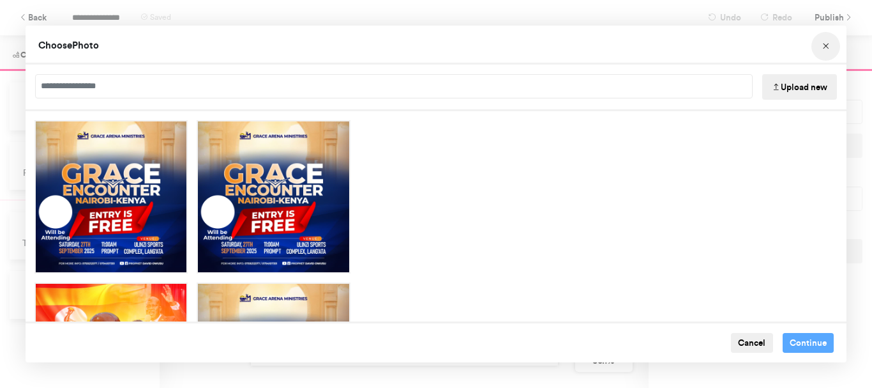
click at [834, 43] on button "Choose Image" at bounding box center [826, 46] width 29 height 29
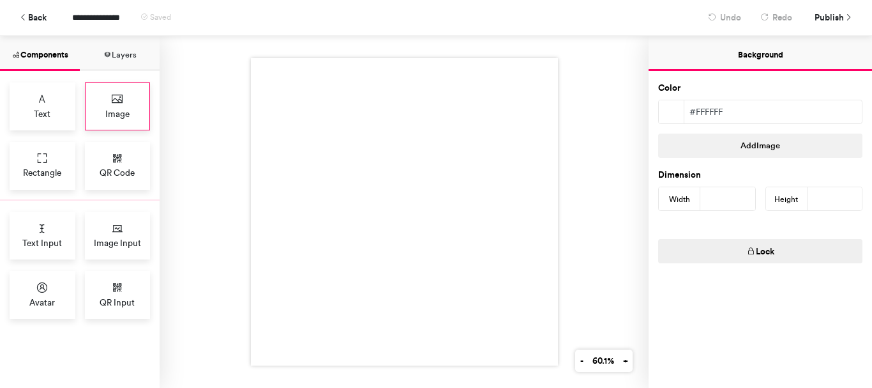
click at [116, 108] on span "Image" at bounding box center [117, 113] width 24 height 13
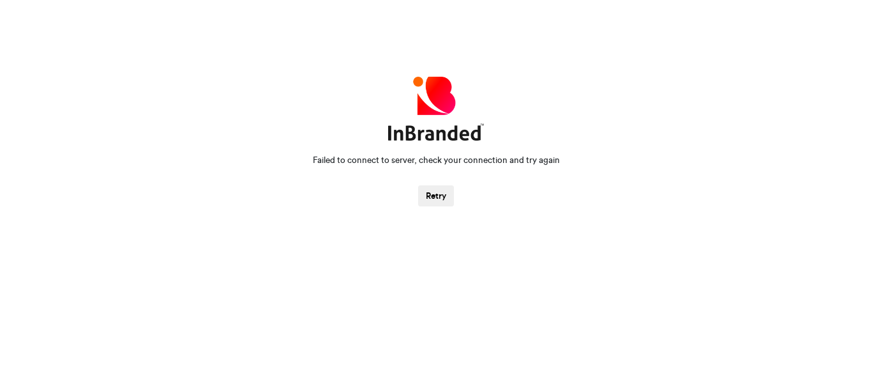
click at [436, 185] on button "Retry" at bounding box center [436, 196] width 36 height 22
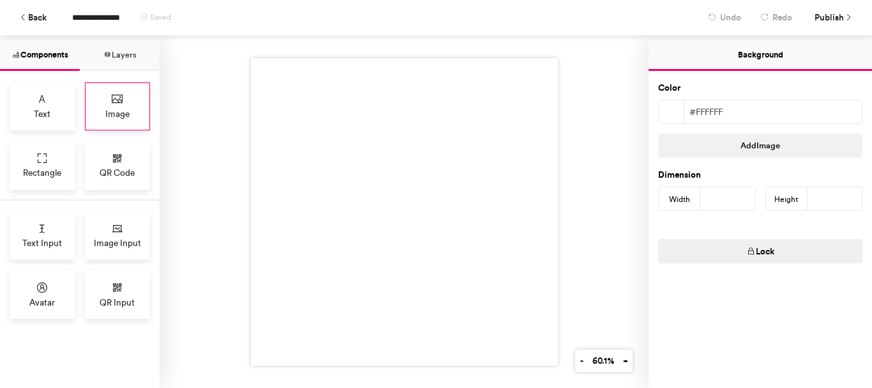
click at [116, 106] on div "Image" at bounding box center [118, 106] width 66 height 48
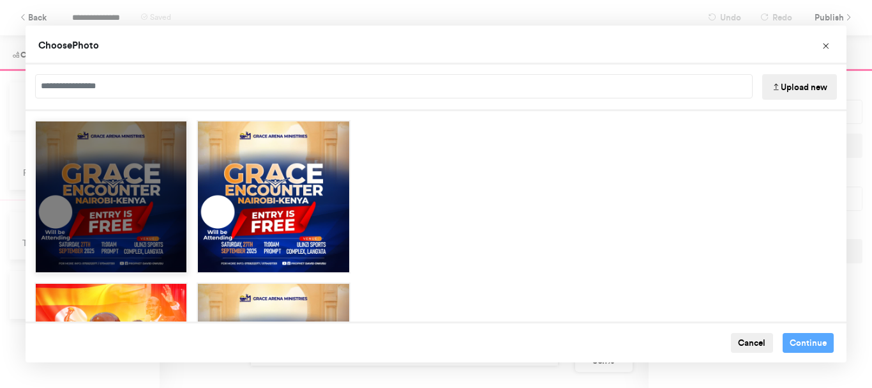
click at [97, 181] on div "Choose Image" at bounding box center [110, 196] width 153 height 153
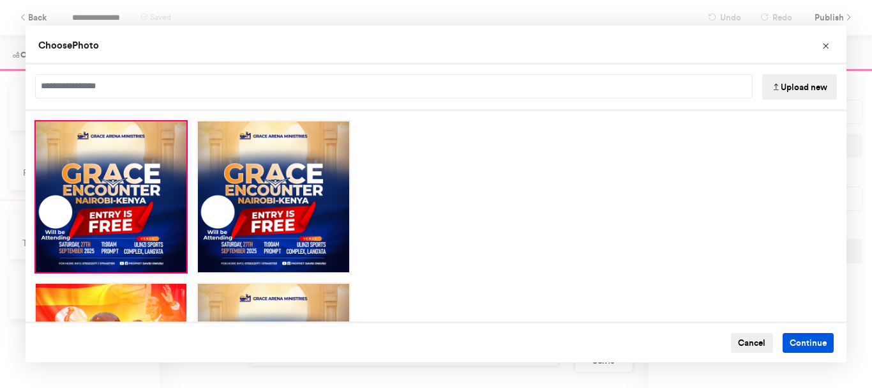
click at [806, 344] on button "Continue" at bounding box center [809, 343] width 52 height 20
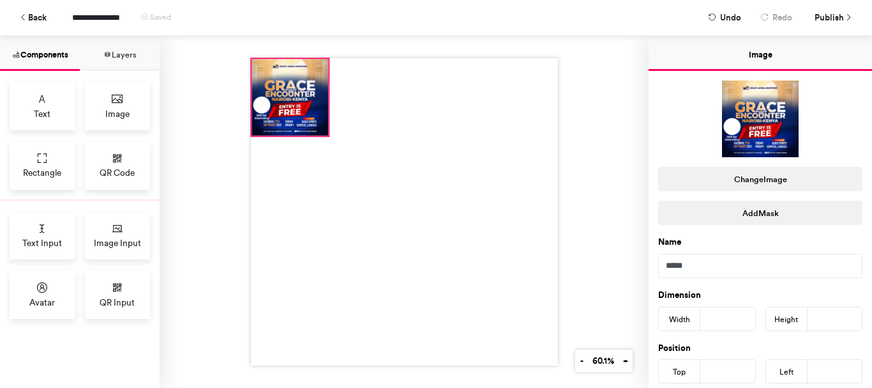
drag, startPoint x: 346, startPoint y: 144, endPoint x: 270, endPoint y: 68, distance: 107.5
click at [270, 68] on div at bounding box center [290, 97] width 77 height 77
type input "*"
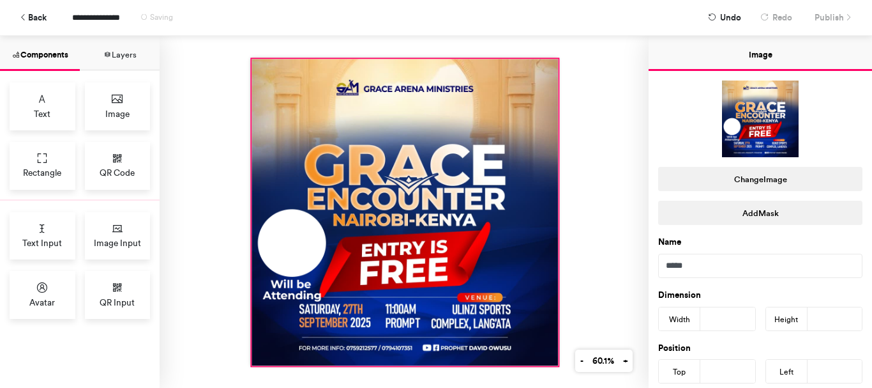
drag, startPoint x: 323, startPoint y: 128, endPoint x: 553, endPoint y: 358, distance: 325.2
click at [553, 358] on div at bounding box center [404, 212] width 489 height 352
type input "***"
click at [602, 169] on div at bounding box center [404, 212] width 489 height 352
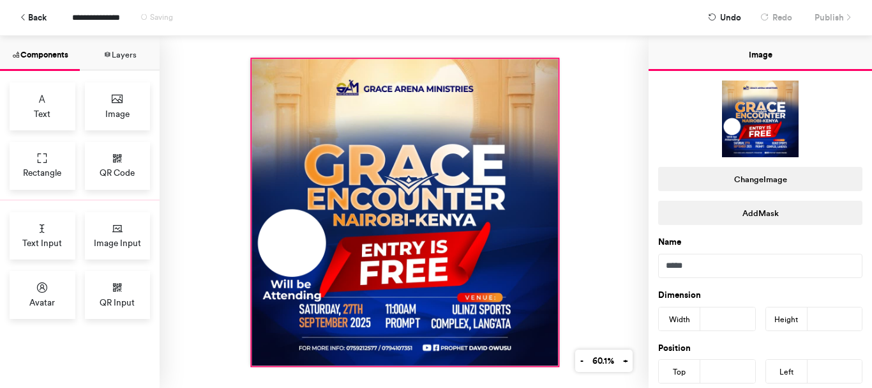
click at [544, 210] on div at bounding box center [405, 212] width 307 height 307
drag, startPoint x: 727, startPoint y: 319, endPoint x: 704, endPoint y: 319, distance: 23.6
click at [704, 319] on input "***" at bounding box center [728, 318] width 55 height 23
type input "***"
drag, startPoint x: 827, startPoint y: 317, endPoint x: 807, endPoint y: 320, distance: 20.0
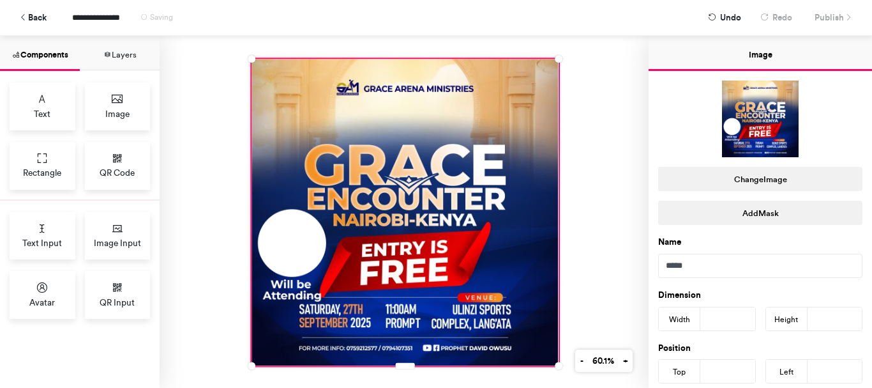
click at [808, 320] on input "***" at bounding box center [835, 318] width 55 height 23
type input "***"
click at [841, 317] on input "***" at bounding box center [835, 318] width 55 height 23
click at [605, 239] on div at bounding box center [404, 212] width 489 height 352
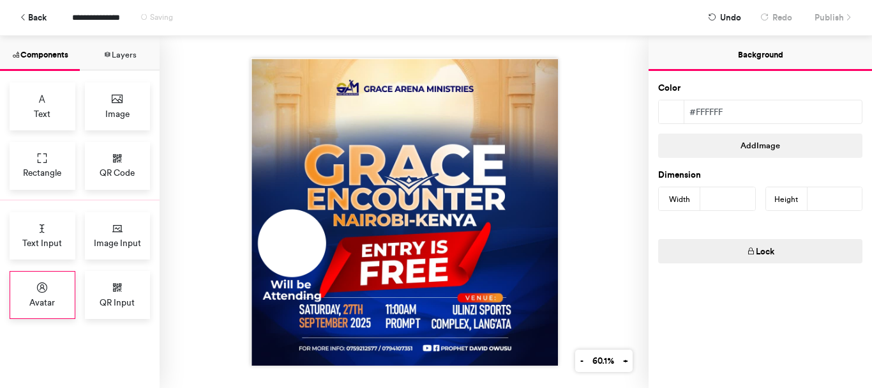
click at [43, 291] on icon at bounding box center [42, 287] width 13 height 13
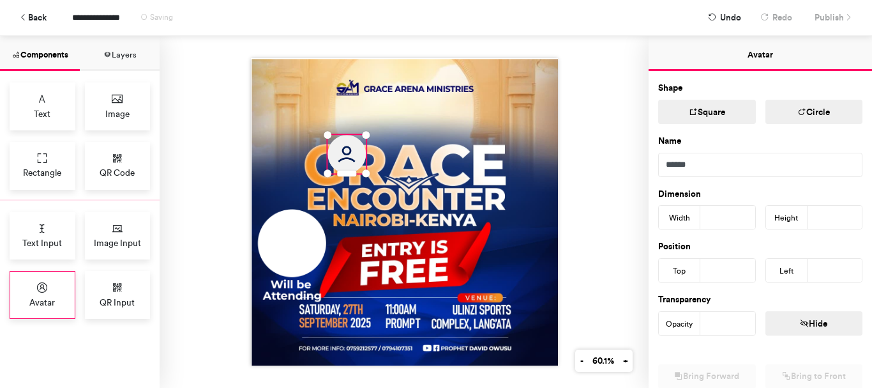
click at [42, 291] on icon at bounding box center [42, 287] width 13 height 13
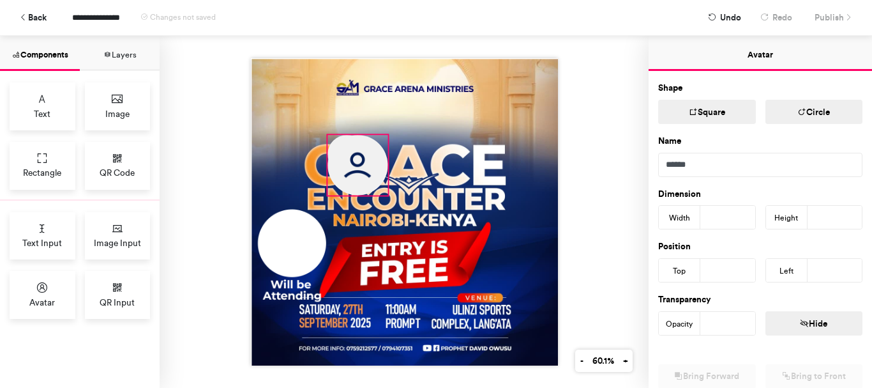
drag, startPoint x: 363, startPoint y: 169, endPoint x: 385, endPoint y: 193, distance: 32.6
click at [385, 193] on div at bounding box center [404, 211] width 307 height 307
type input "***"
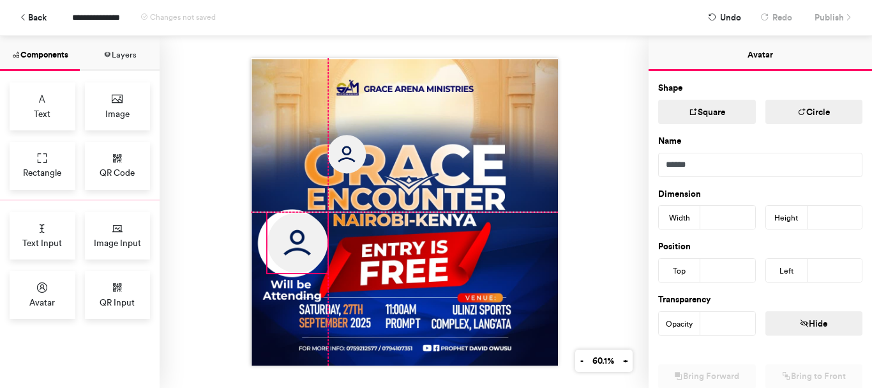
drag, startPoint x: 365, startPoint y: 165, endPoint x: 305, endPoint y: 245, distance: 99.9
click at [305, 245] on img at bounding box center [297, 243] width 60 height 60
type input "***"
type input "**"
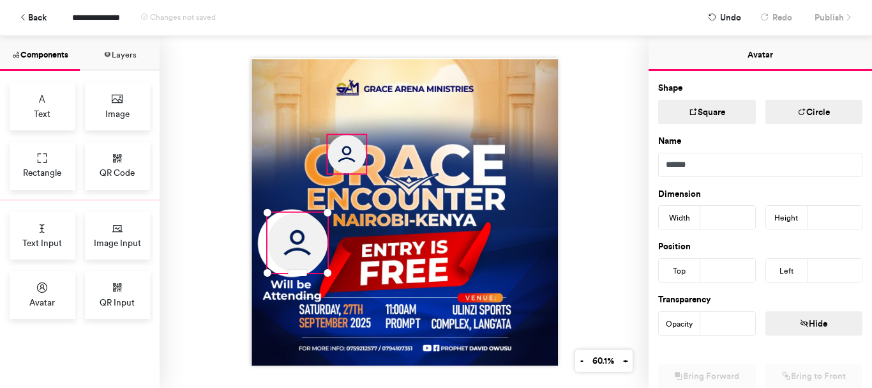
click at [349, 148] on img at bounding box center [347, 154] width 38 height 38
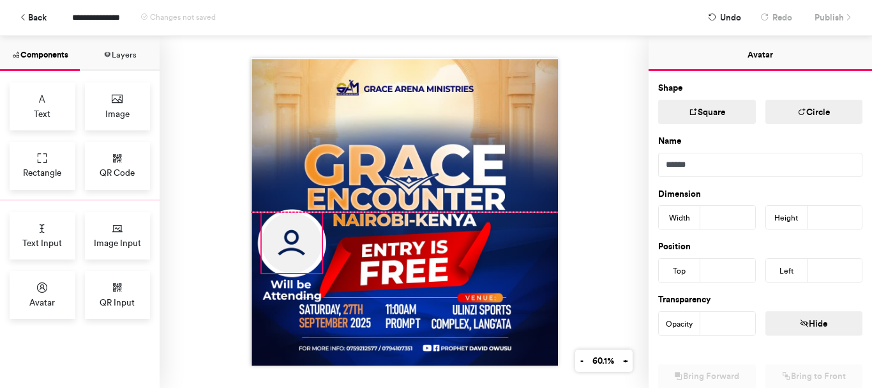
click at [278, 245] on img at bounding box center [291, 243] width 60 height 60
type input "**"
click at [621, 355] on button "+" at bounding box center [625, 360] width 15 height 22
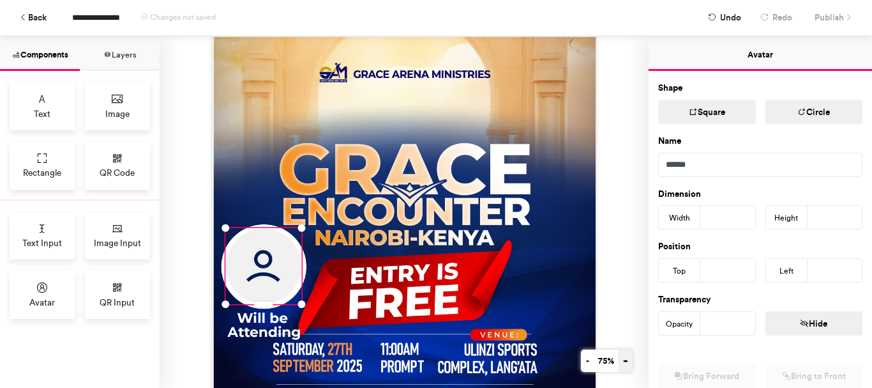
scroll to position [38, 0]
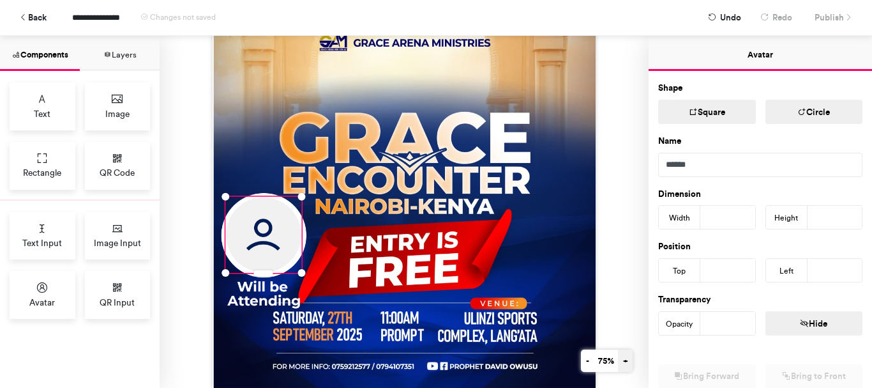
click at [622, 357] on button "+" at bounding box center [625, 360] width 15 height 22
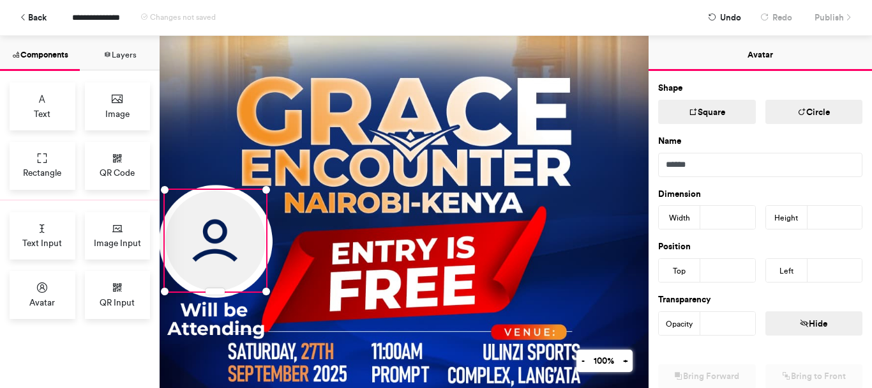
scroll to position [102, 0]
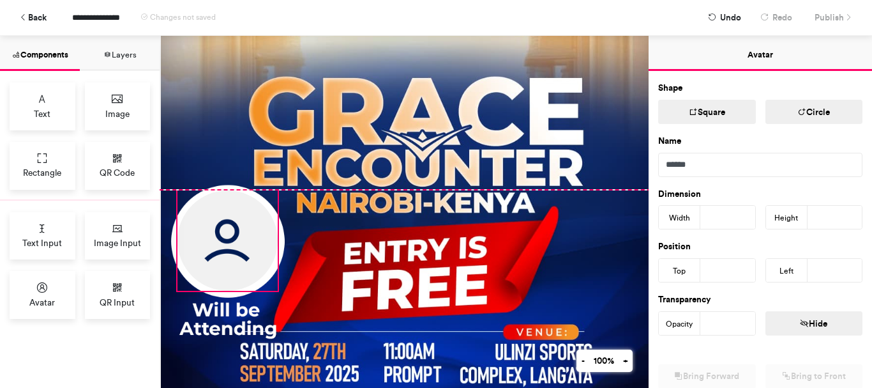
click at [278, 185] on div at bounding box center [415, 189] width 511 height 511
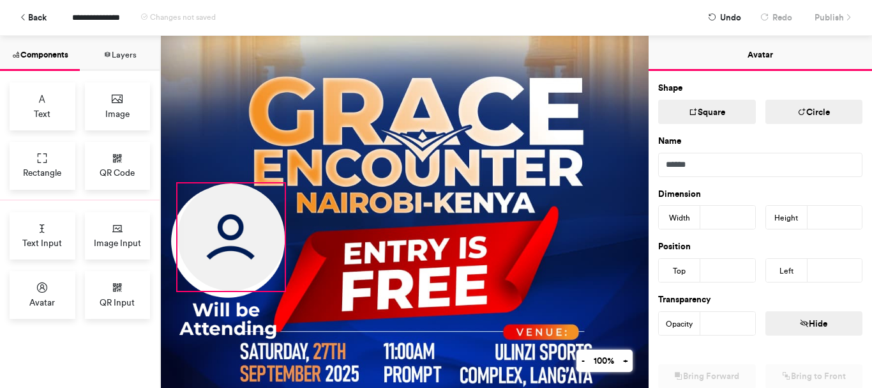
drag, startPoint x: 277, startPoint y: 192, endPoint x: 284, endPoint y: 186, distance: 9.1
click at [284, 186] on div at bounding box center [415, 189] width 511 height 511
type input "***"
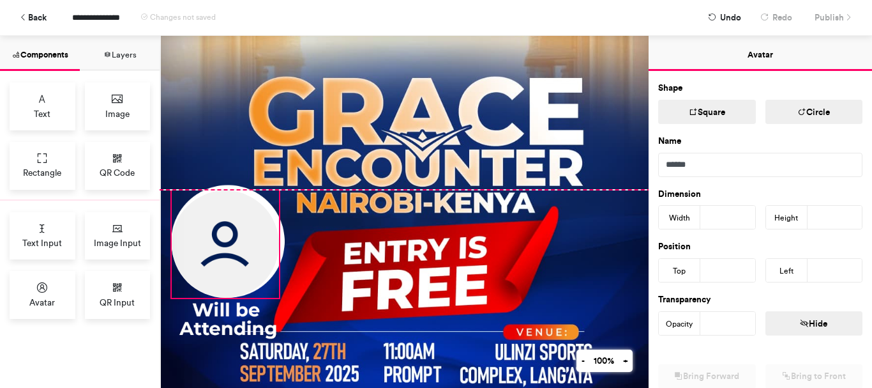
drag, startPoint x: 224, startPoint y: 250, endPoint x: 218, endPoint y: 251, distance: 6.4
click at [218, 251] on img at bounding box center [225, 243] width 107 height 107
type input "***"
type input "**"
drag, startPoint x: 279, startPoint y: 190, endPoint x: 284, endPoint y: 185, distance: 6.8
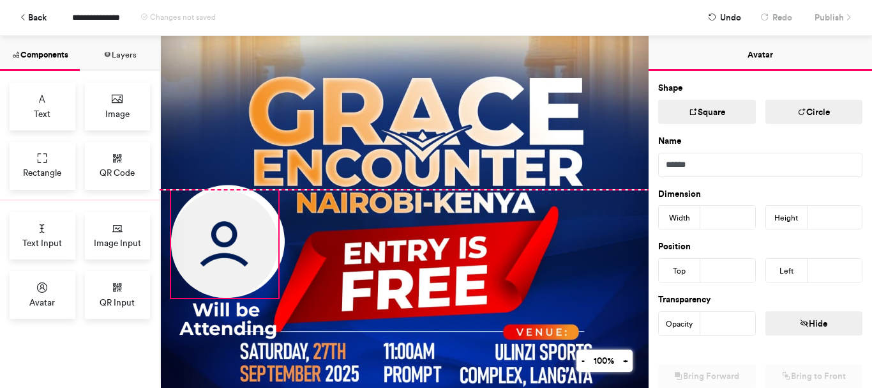
click at [284, 185] on div at bounding box center [415, 189] width 511 height 511
drag, startPoint x: 280, startPoint y: 191, endPoint x: 284, endPoint y: 186, distance: 6.8
click at [284, 186] on div at bounding box center [415, 189] width 511 height 511
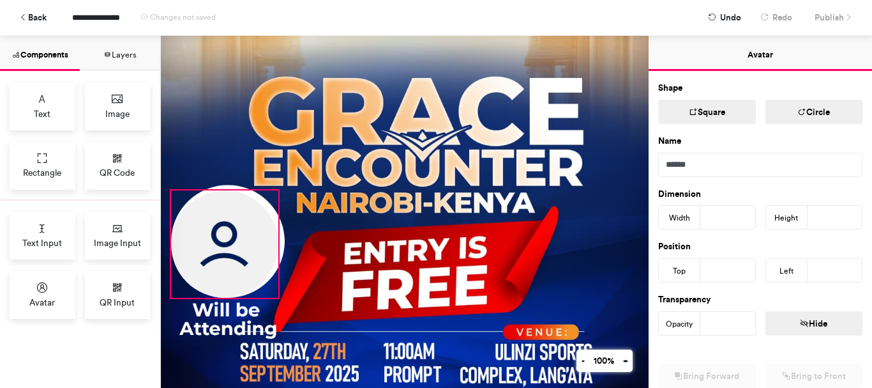
click at [282, 188] on div at bounding box center [415, 189] width 511 height 511
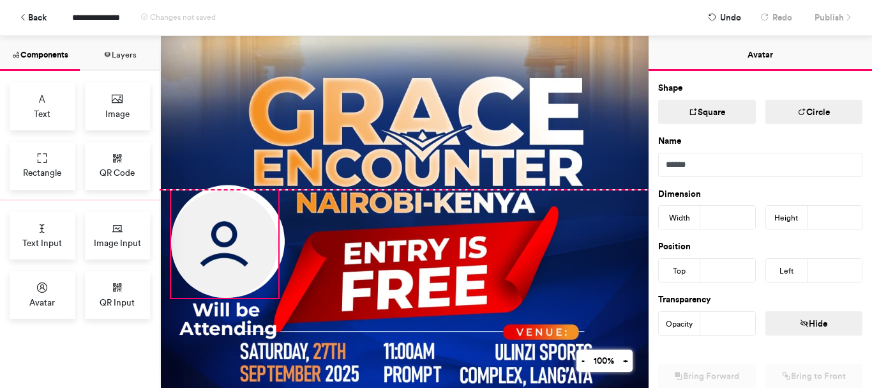
click at [280, 187] on div at bounding box center [415, 189] width 511 height 511
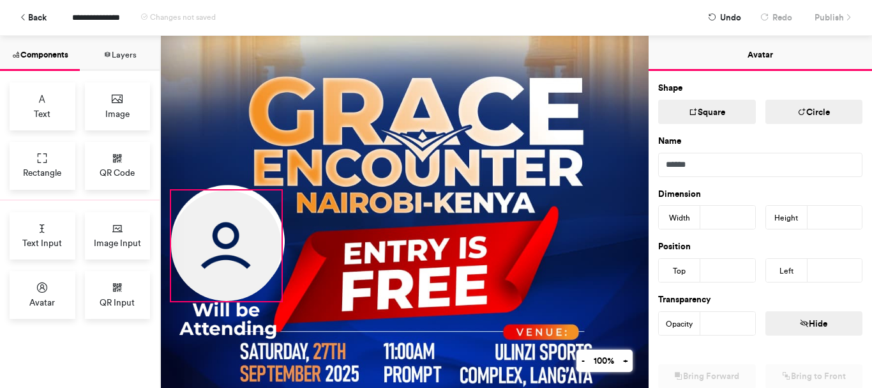
drag, startPoint x: 280, startPoint y: 296, endPoint x: 286, endPoint y: 304, distance: 9.6
click at [286, 304] on div at bounding box center [415, 189] width 511 height 511
type input "***"
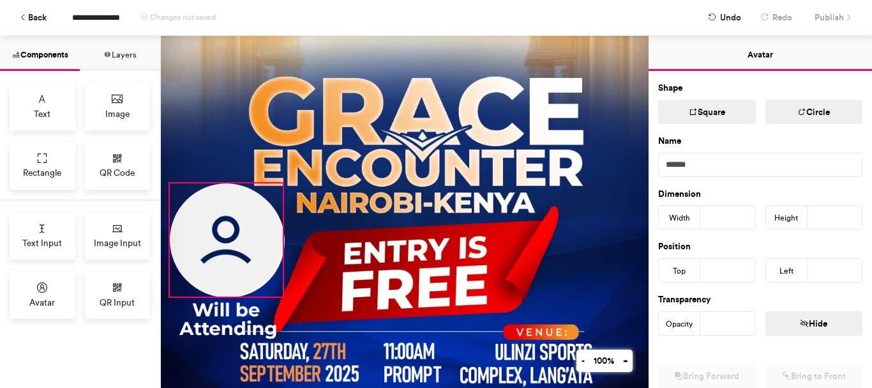
drag, startPoint x: 257, startPoint y: 236, endPoint x: 255, endPoint y: 229, distance: 7.1
click at [255, 229] on img at bounding box center [226, 239] width 113 height 113
type input "***"
type input "**"
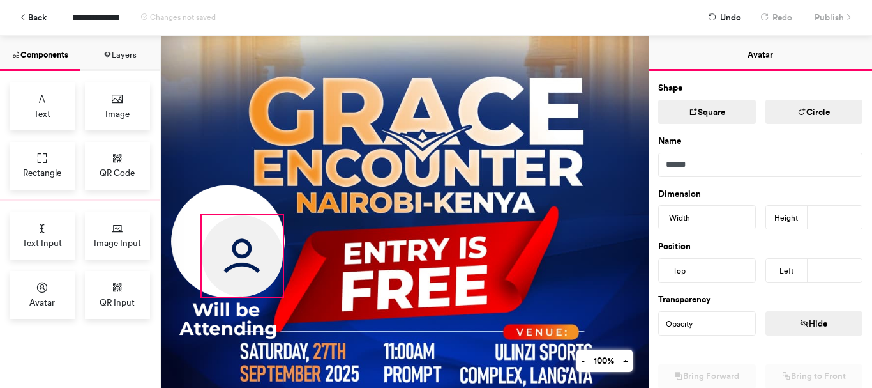
drag, startPoint x: 170, startPoint y: 179, endPoint x: 202, endPoint y: 247, distance: 74.3
click at [202, 247] on div at bounding box center [415, 189] width 511 height 511
type input "***"
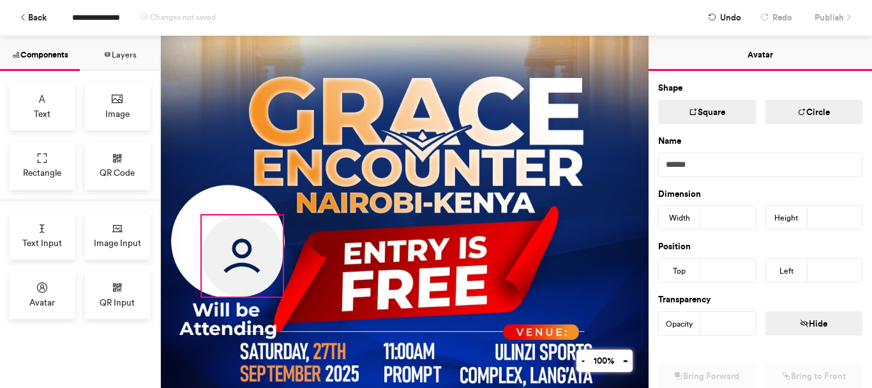
type input "**"
drag, startPoint x: 204, startPoint y: 215, endPoint x: 195, endPoint y: 199, distance: 17.7
click at [197, 204] on div at bounding box center [415, 189] width 511 height 511
type input "***"
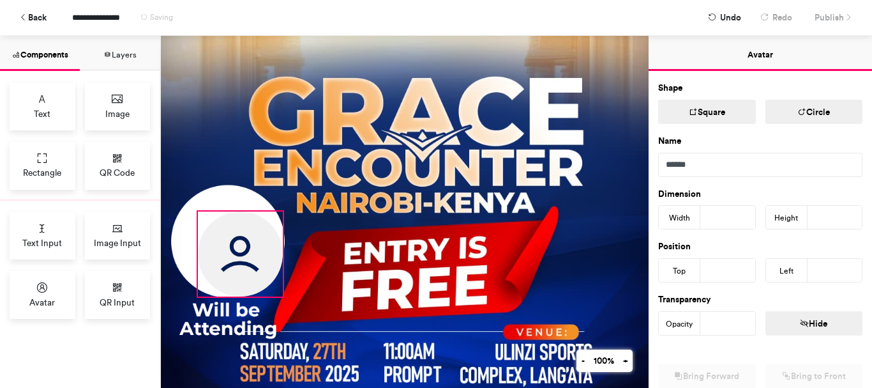
type input "***"
type input "**"
click at [197, 202] on div at bounding box center [416, 190] width 511 height 511
type input "***"
type input "**"
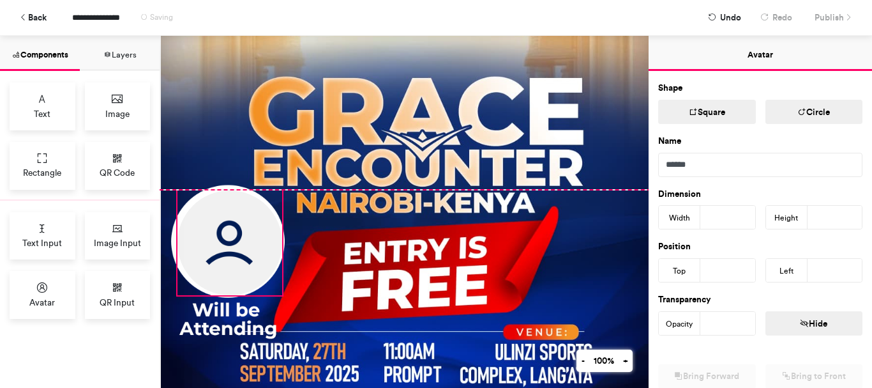
drag, startPoint x: 195, startPoint y: 208, endPoint x: 176, endPoint y: 176, distance: 36.7
click at [176, 176] on div at bounding box center [415, 189] width 511 height 511
type input "***"
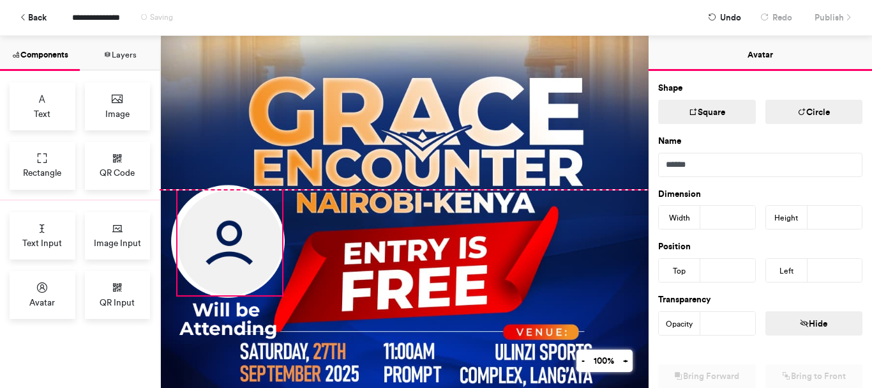
type input "**"
click at [179, 185] on div at bounding box center [415, 189] width 511 height 511
click at [178, 187] on div at bounding box center [415, 189] width 511 height 511
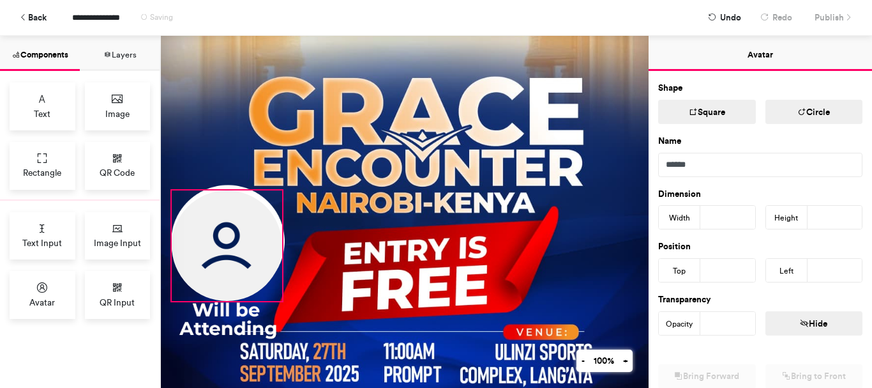
drag, startPoint x: 178, startPoint y: 293, endPoint x: 172, endPoint y: 297, distance: 6.9
click at [172, 297] on div at bounding box center [415, 189] width 511 height 511
type input "***"
type input "**"
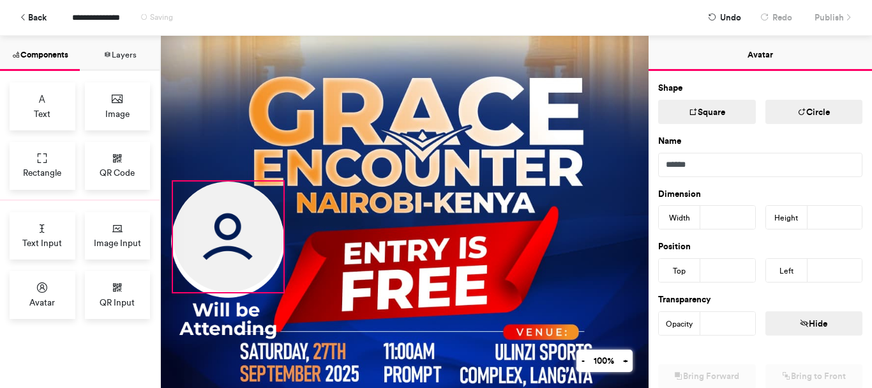
drag, startPoint x: 227, startPoint y: 241, endPoint x: 227, endPoint y: 231, distance: 10.9
click at [227, 232] on img at bounding box center [228, 236] width 110 height 110
type input "***"
type input "**"
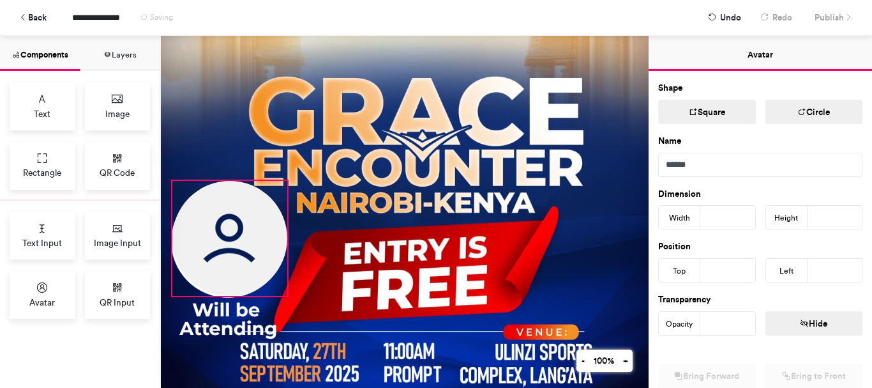
drag, startPoint x: 284, startPoint y: 292, endPoint x: 289, endPoint y: 299, distance: 8.3
click at [289, 299] on div at bounding box center [415, 189] width 511 height 511
type input "***"
click at [568, 139] on div at bounding box center [416, 190] width 511 height 511
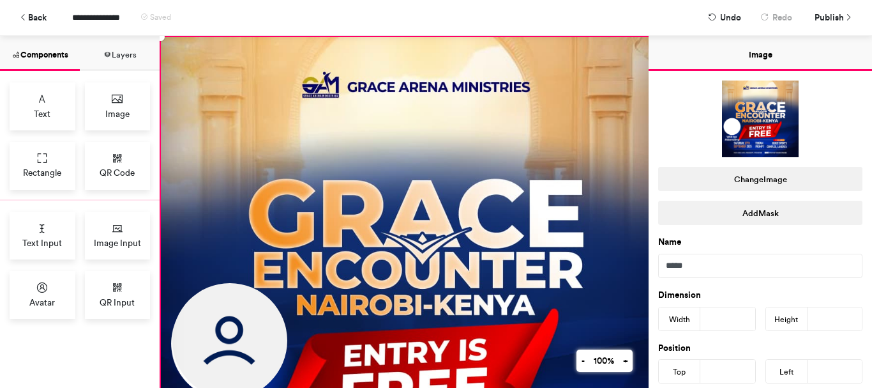
scroll to position [174, 0]
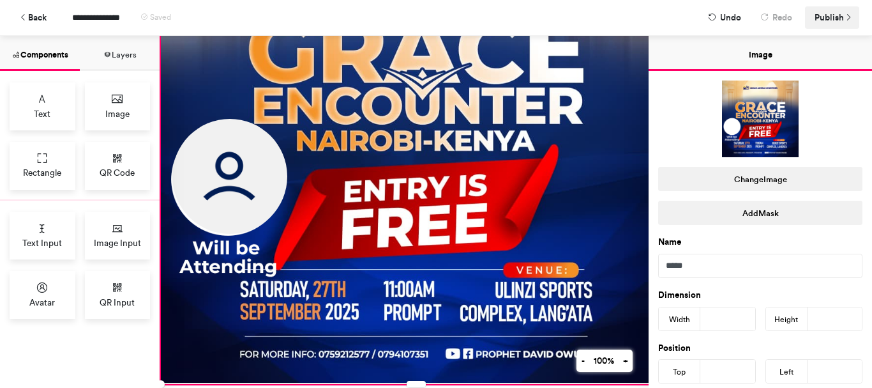
click at [825, 11] on span "Publish" at bounding box center [829, 17] width 29 height 22
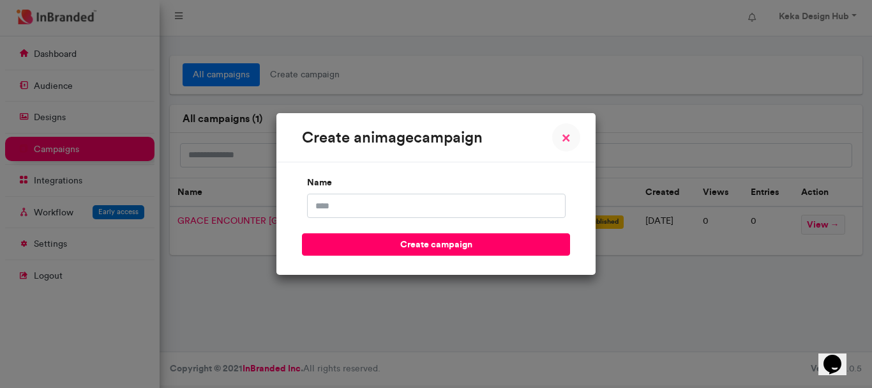
click at [563, 140] on span "×" at bounding box center [566, 137] width 9 height 15
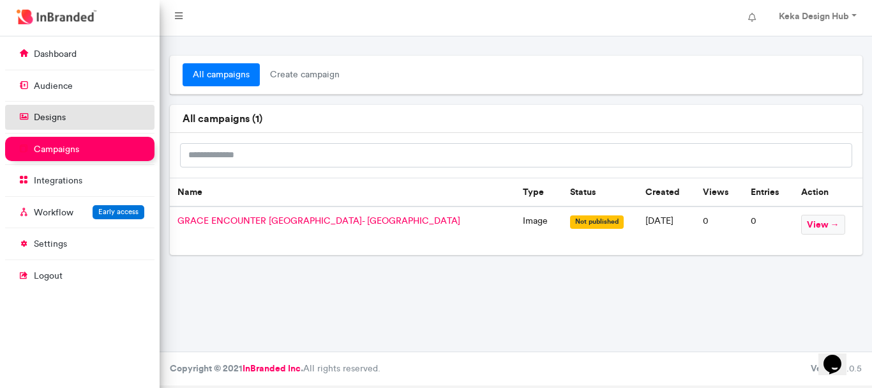
click at [47, 121] on p "designs" at bounding box center [50, 117] width 32 height 13
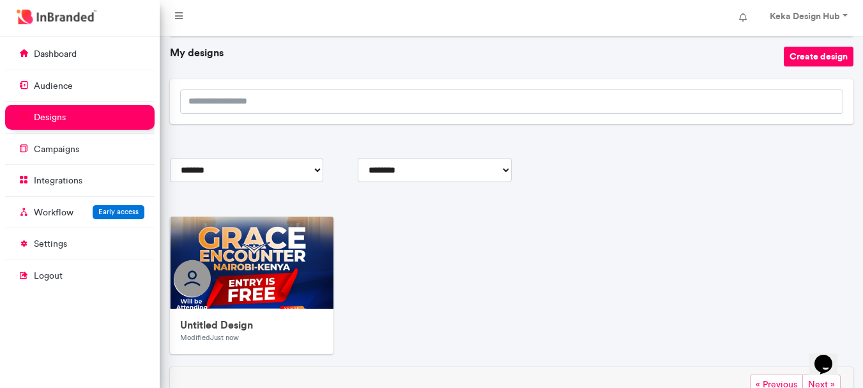
scroll to position [116, 0]
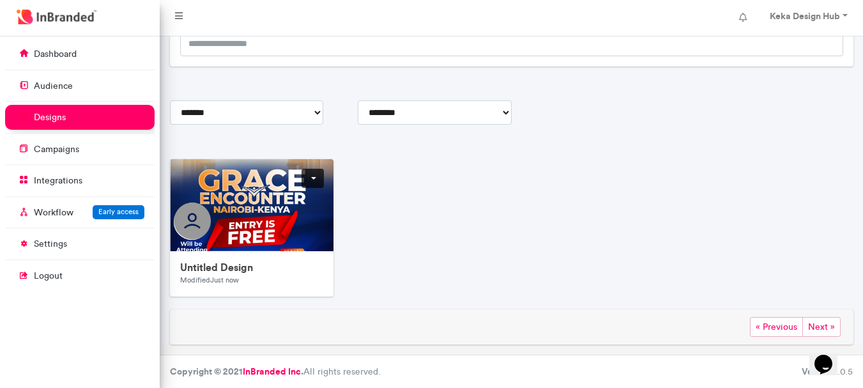
click at [243, 266] on h6 "Untitled Design" at bounding box center [251, 267] width 143 height 12
click at [314, 181] on link at bounding box center [312, 178] width 22 height 19
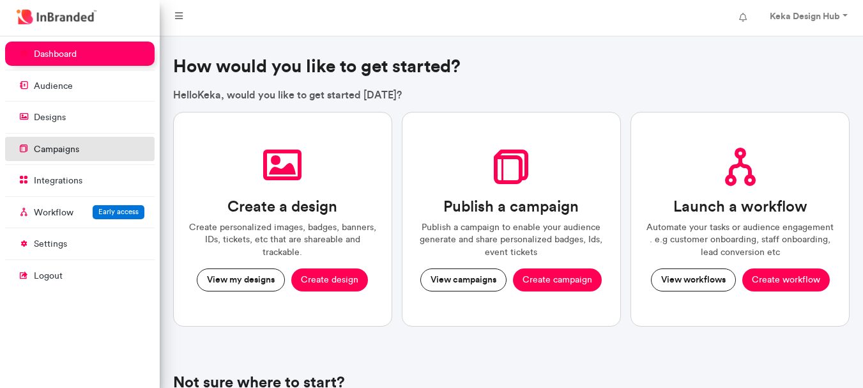
click at [81, 158] on link "campaigns" at bounding box center [79, 149] width 149 height 24
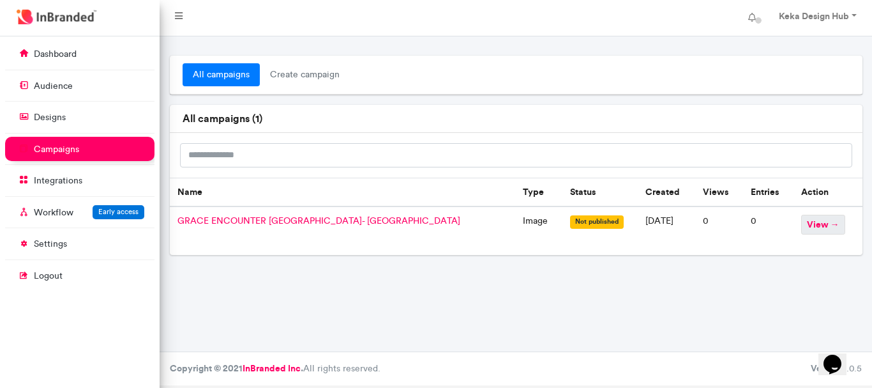
click at [821, 224] on span "view →" at bounding box center [824, 225] width 44 height 20
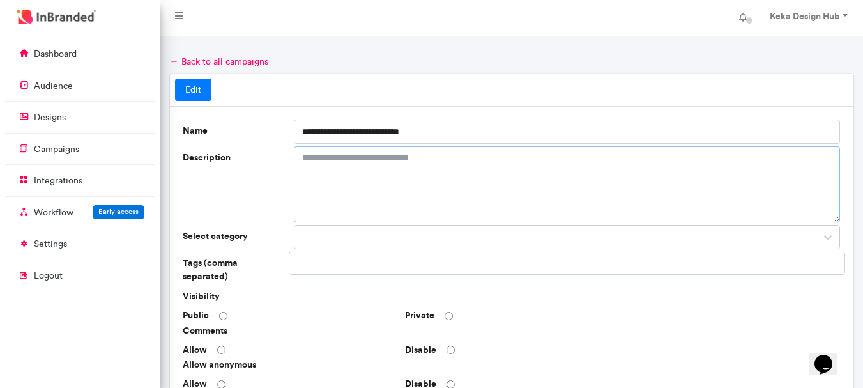
click at [570, 199] on textarea "Description" at bounding box center [567, 184] width 547 height 76
click at [572, 185] on textarea "Description" at bounding box center [567, 184] width 547 height 76
paste textarea "**********"
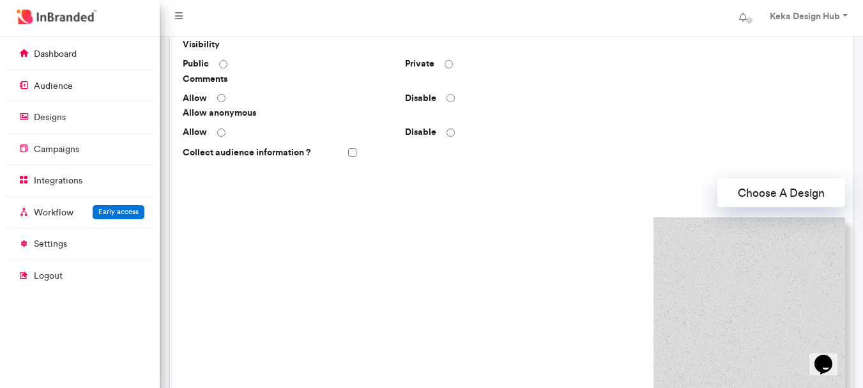
scroll to position [249, 0]
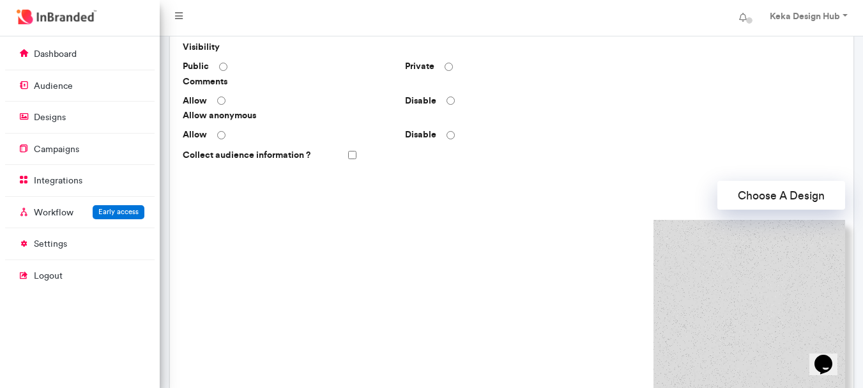
type textarea "**********"
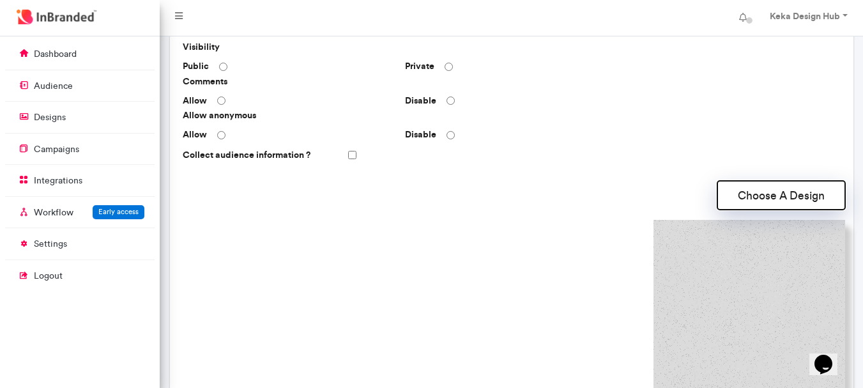
click at [745, 183] on button "Choose A Design" at bounding box center [781, 195] width 128 height 29
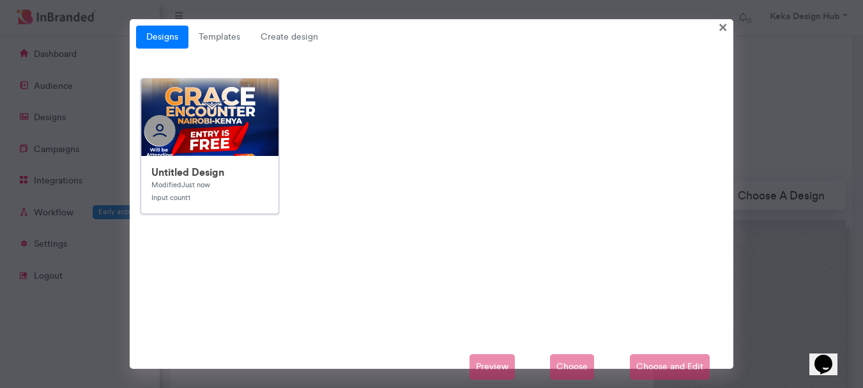
click at [242, 139] on img at bounding box center [396, 334] width 511 height 511
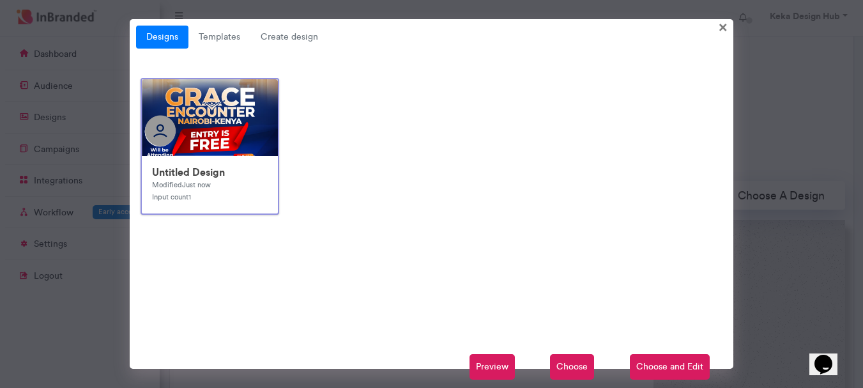
click at [577, 367] on span "Choose" at bounding box center [572, 367] width 44 height 26
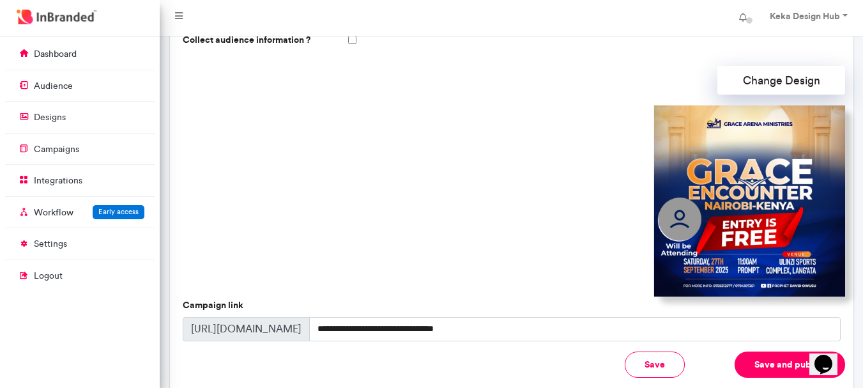
scroll to position [377, 0]
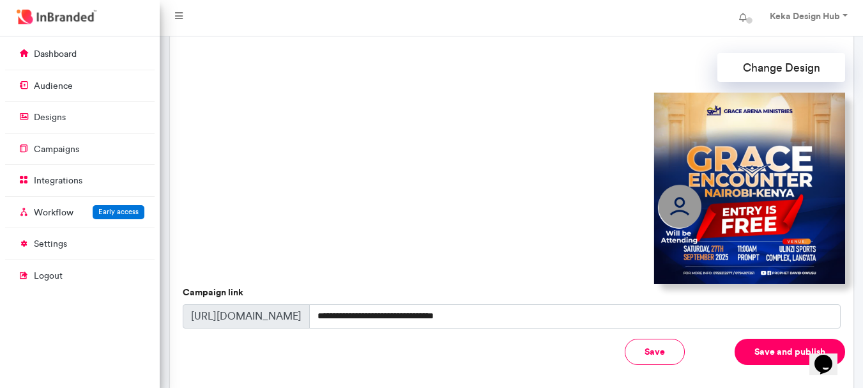
click at [743, 339] on button "Save and publish" at bounding box center [790, 352] width 110 height 26
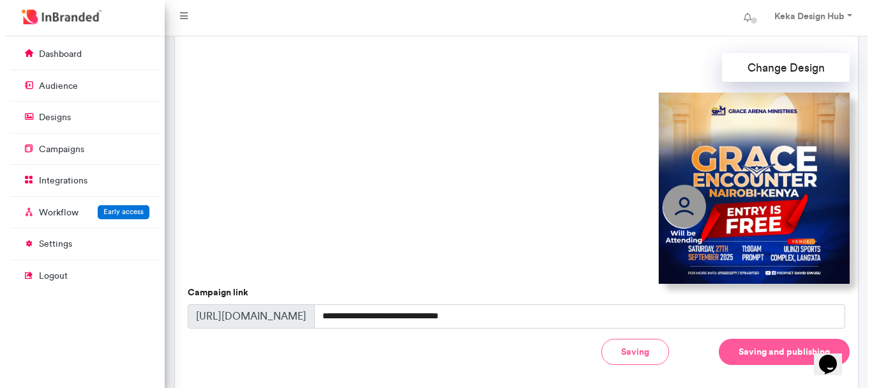
scroll to position [377, 0]
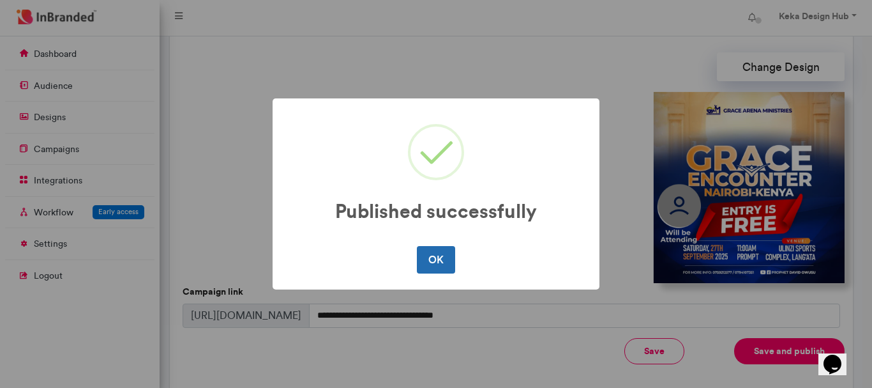
click at [449, 254] on button "OK" at bounding box center [436, 259] width 38 height 27
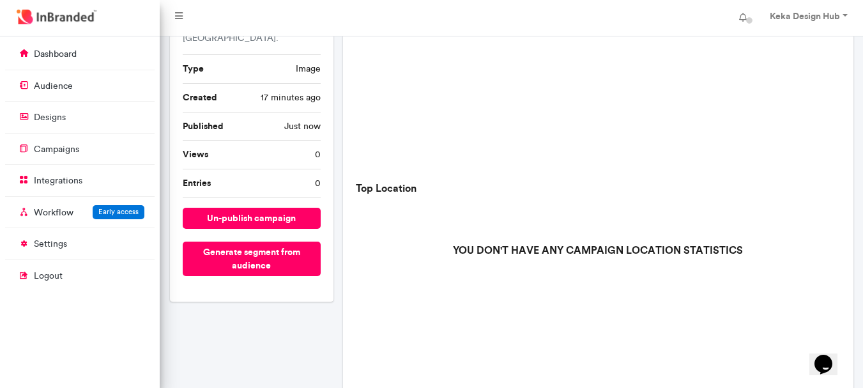
scroll to position [192, 0]
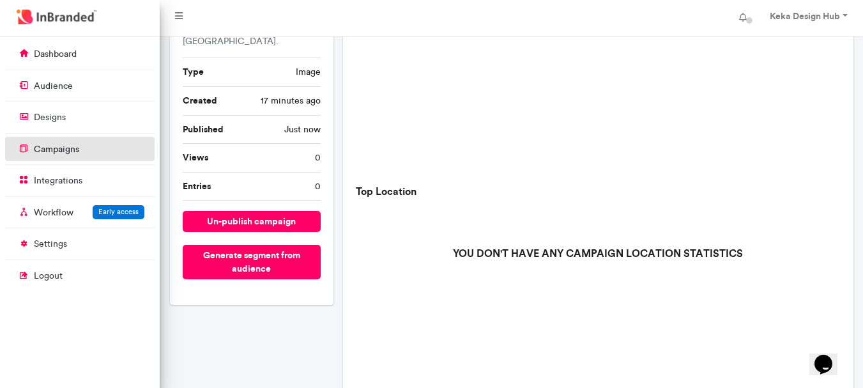
click at [91, 160] on link "campaigns" at bounding box center [79, 149] width 149 height 24
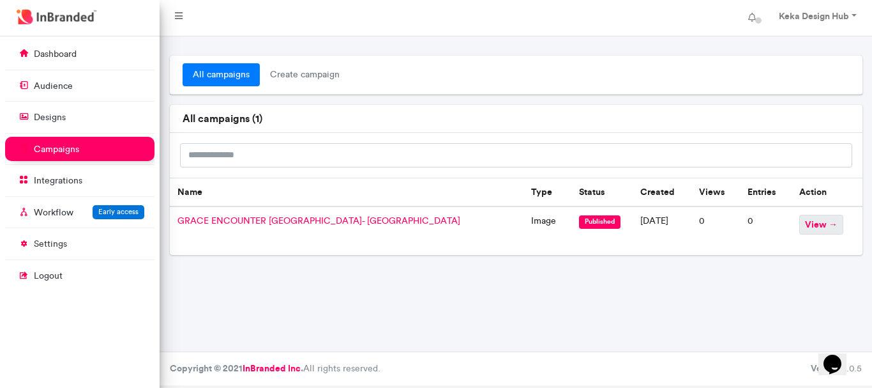
click at [806, 218] on span "view →" at bounding box center [822, 225] width 44 height 20
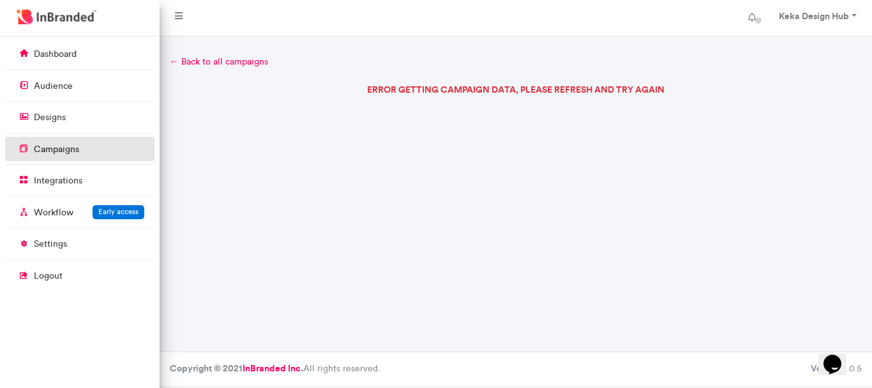
click at [90, 160] on link "campaigns" at bounding box center [79, 149] width 149 height 24
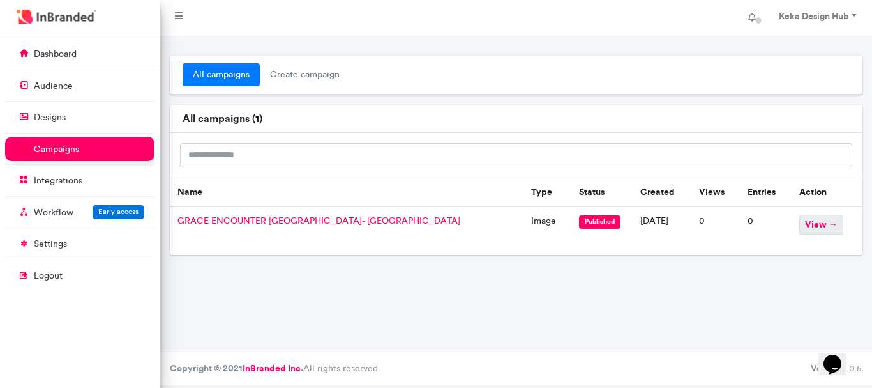
click at [800, 230] on span "view →" at bounding box center [822, 225] width 44 height 20
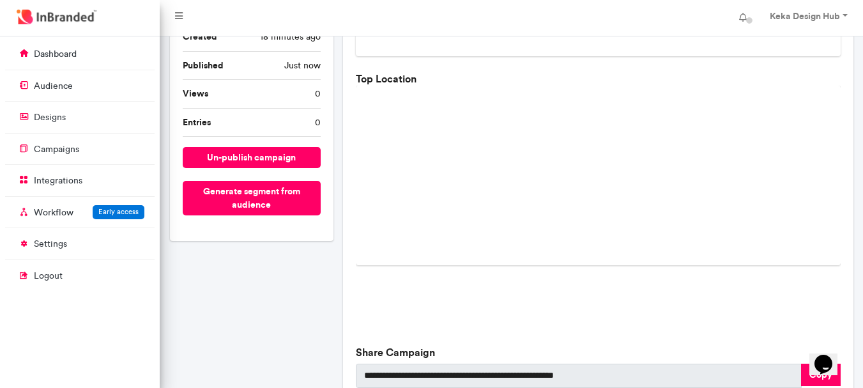
scroll to position [447, 0]
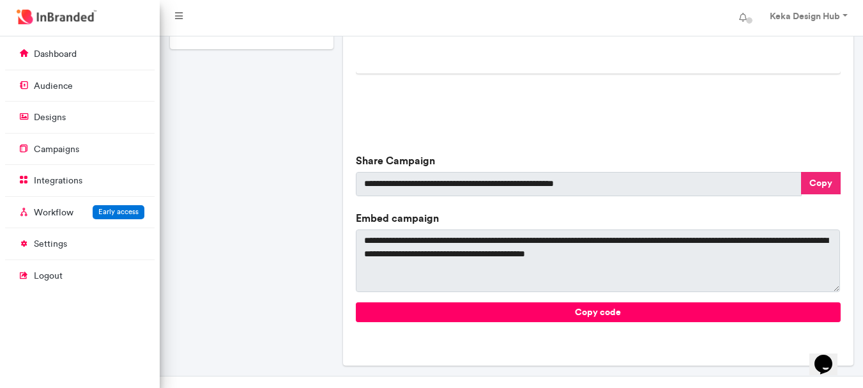
click at [819, 179] on button "Copy" at bounding box center [821, 183] width 40 height 22
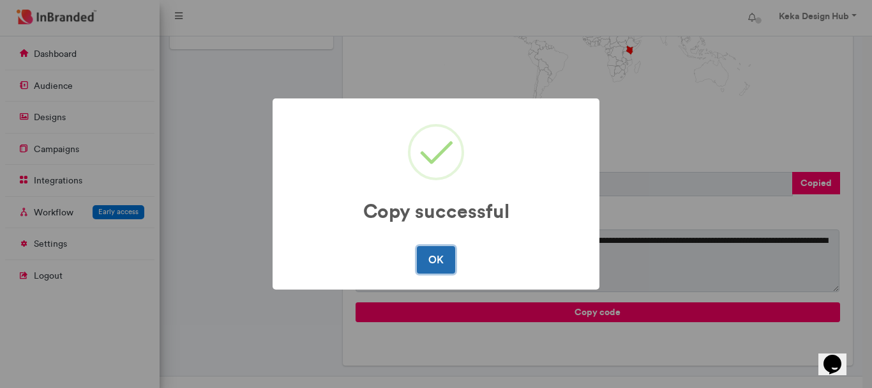
click at [447, 262] on button "OK" at bounding box center [436, 259] width 38 height 27
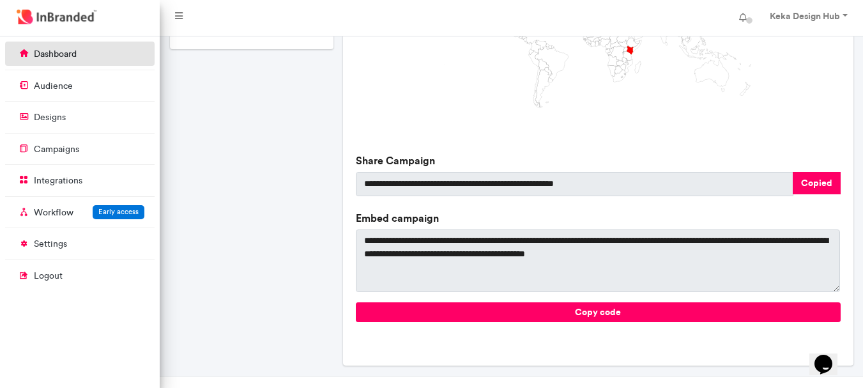
click at [69, 61] on link "dashboard" at bounding box center [79, 54] width 149 height 24
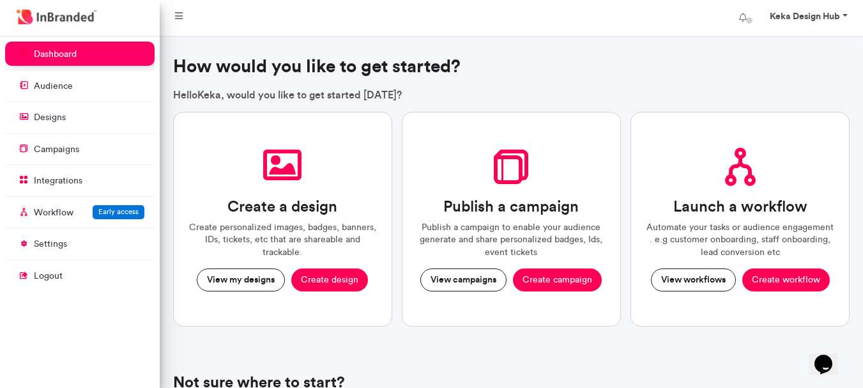
click at [795, 14] on strong "Keka Design Hub" at bounding box center [805, 15] width 70 height 11
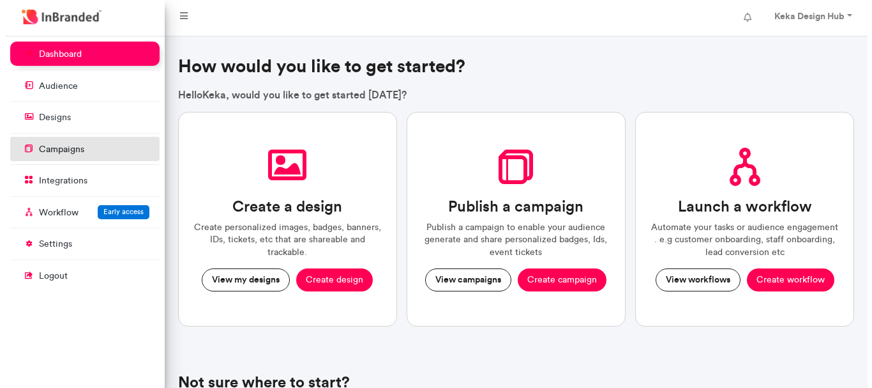
scroll to position [6, 1]
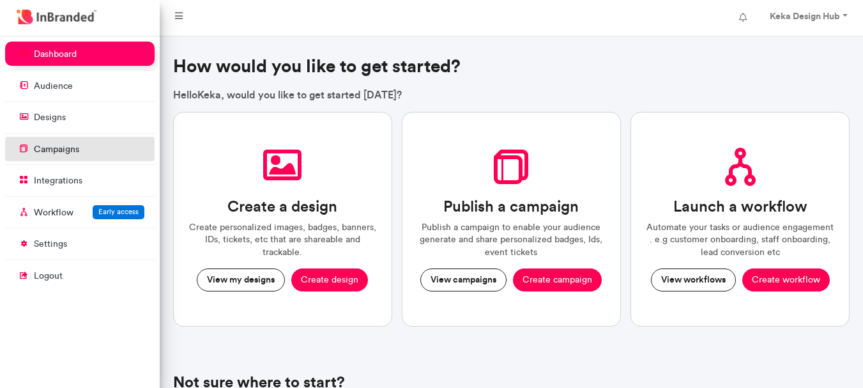
click at [50, 151] on p "campaigns" at bounding box center [56, 149] width 45 height 13
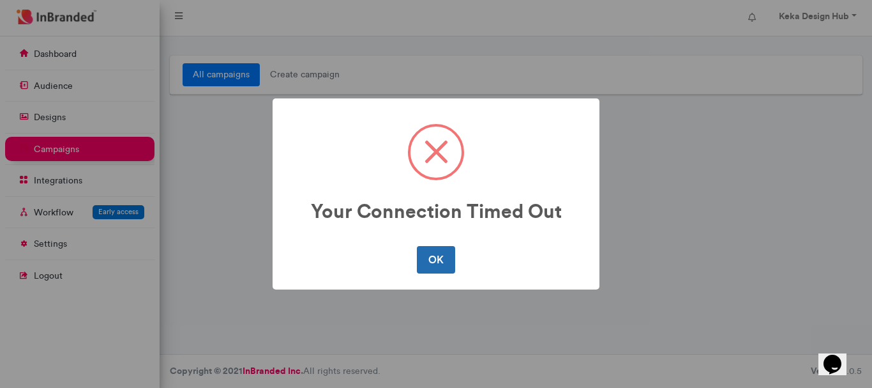
click at [430, 250] on button "OK" at bounding box center [436, 259] width 38 height 27
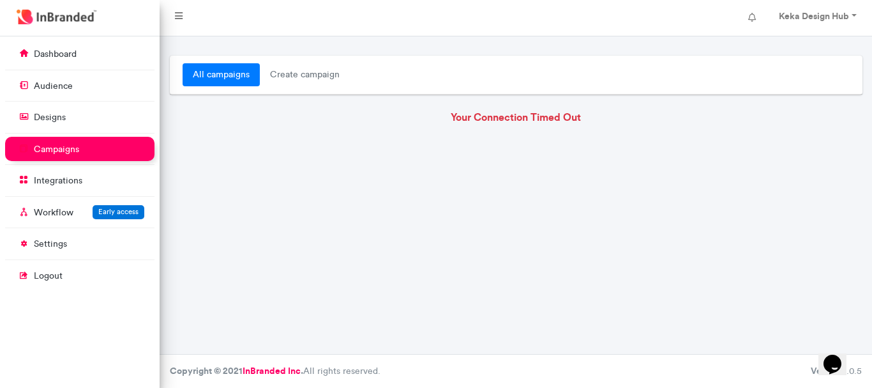
click at [75, 149] on p "campaigns" at bounding box center [56, 149] width 45 height 13
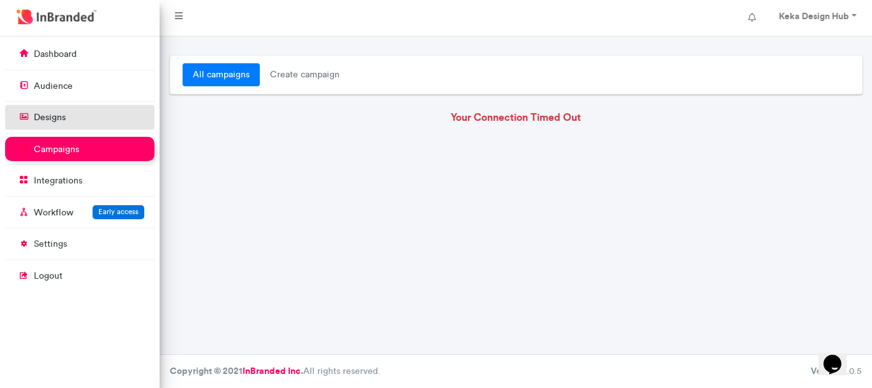
click at [81, 126] on link "designs" at bounding box center [79, 117] width 149 height 24
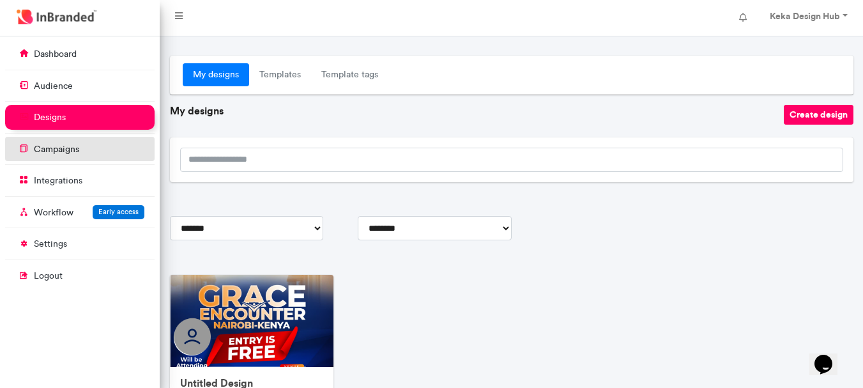
click at [92, 153] on link "campaigns" at bounding box center [79, 149] width 149 height 24
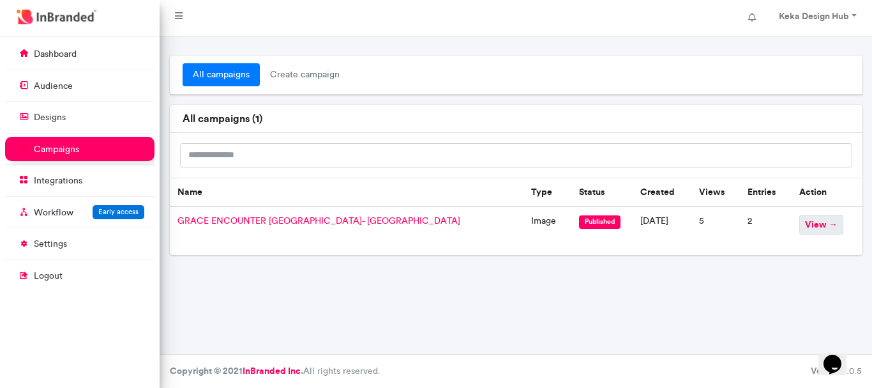
click at [807, 220] on span "view →" at bounding box center [822, 225] width 44 height 20
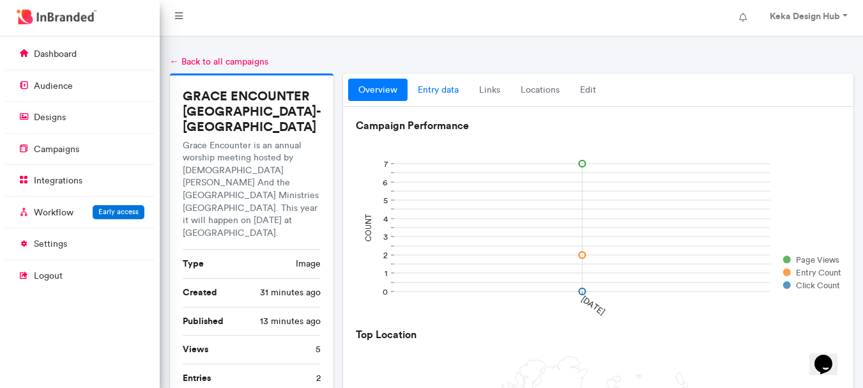
click at [445, 93] on link "entry data" at bounding box center [437, 90] width 61 height 23
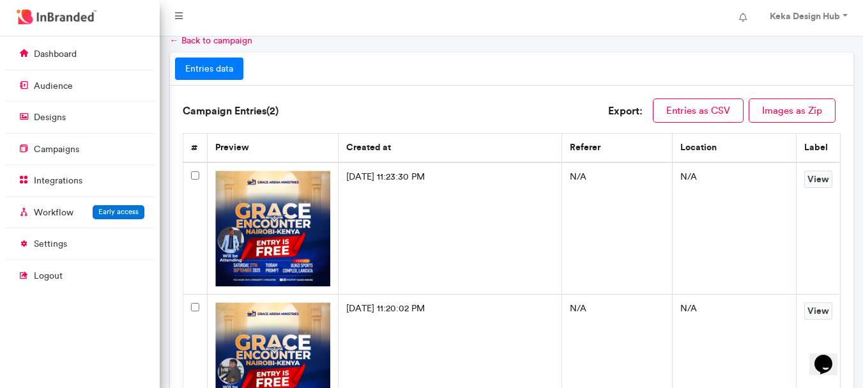
scroll to position [40, 0]
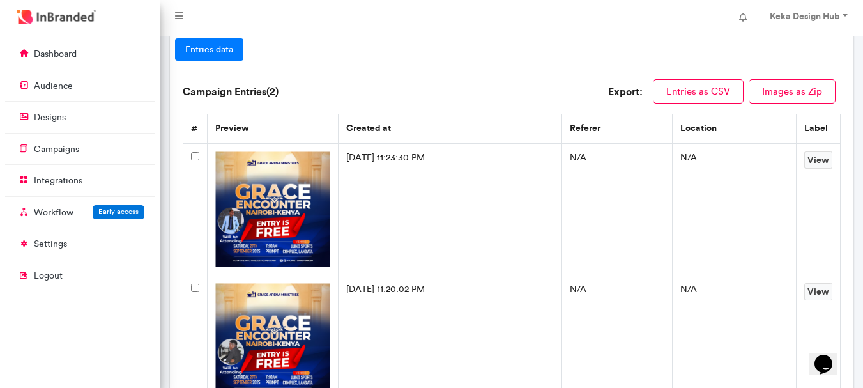
click at [305, 215] on img at bounding box center [273, 209] width 116 height 116
click at [809, 158] on link "View" at bounding box center [818, 159] width 28 height 17
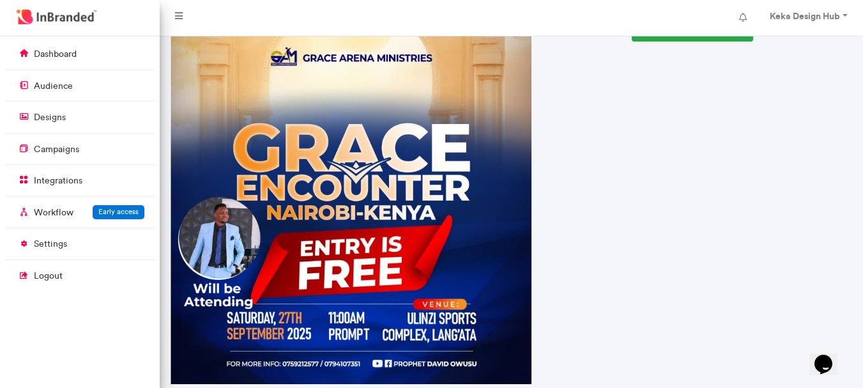
scroll to position [63, 0]
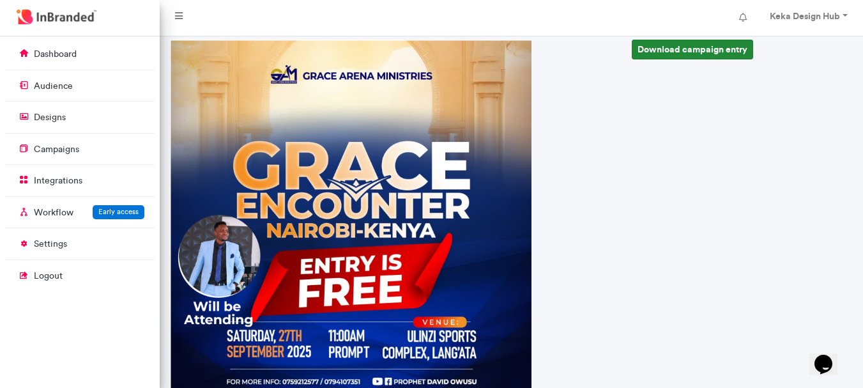
click at [637, 53] on link "Download campaign entry" at bounding box center [692, 50] width 121 height 20
